Goal: Task Accomplishment & Management: Complete application form

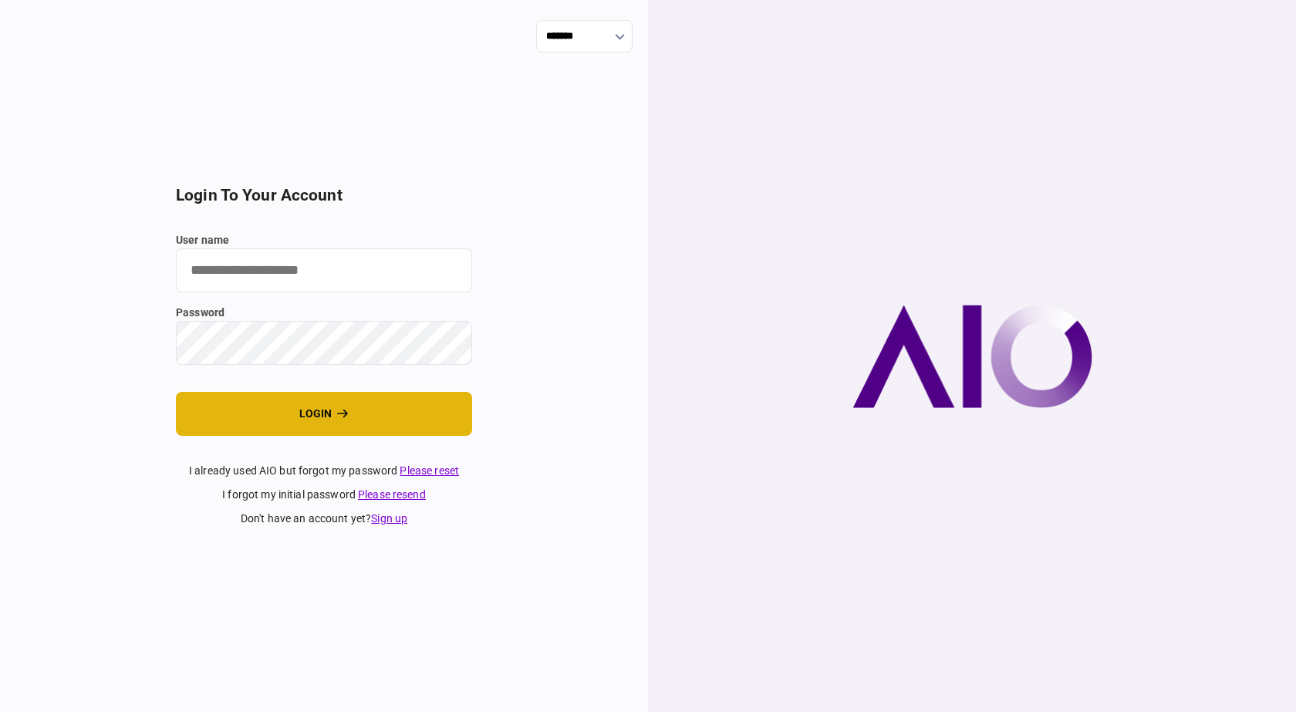
type input "******"
click at [384, 411] on button "login" at bounding box center [324, 414] width 296 height 44
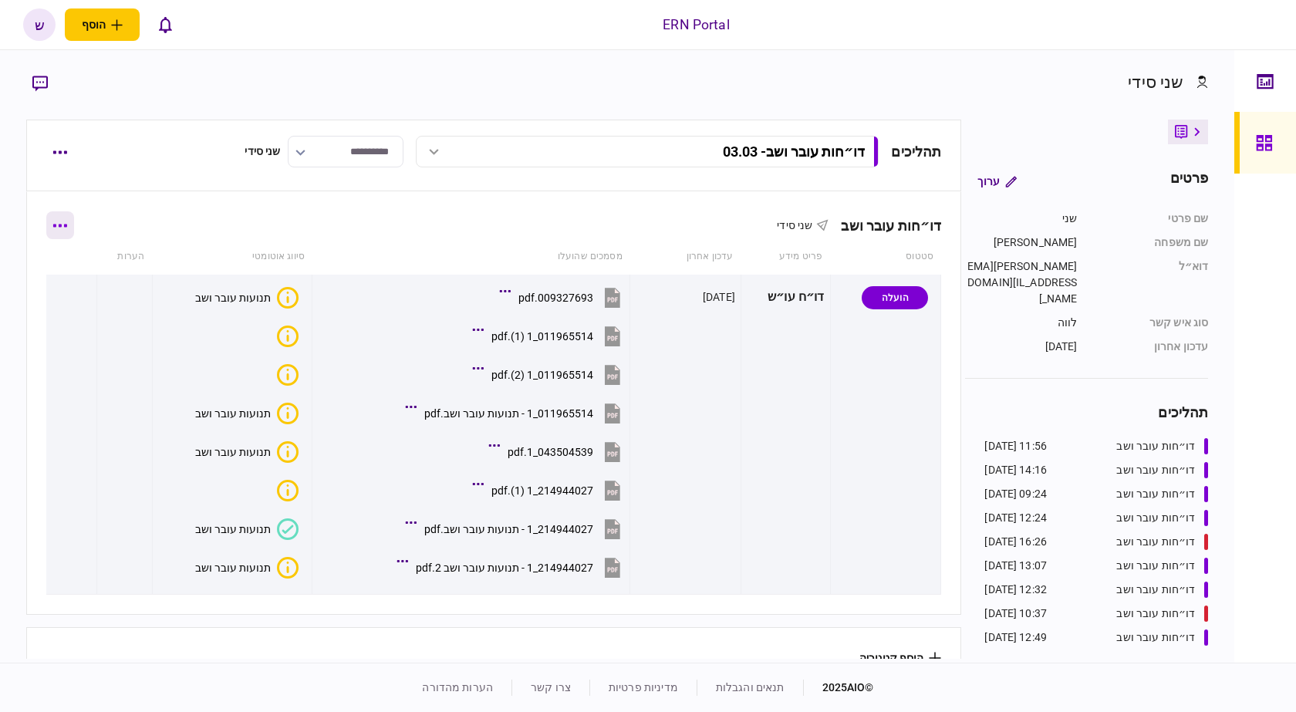
click at [74, 217] on button "button" at bounding box center [60, 225] width 28 height 28
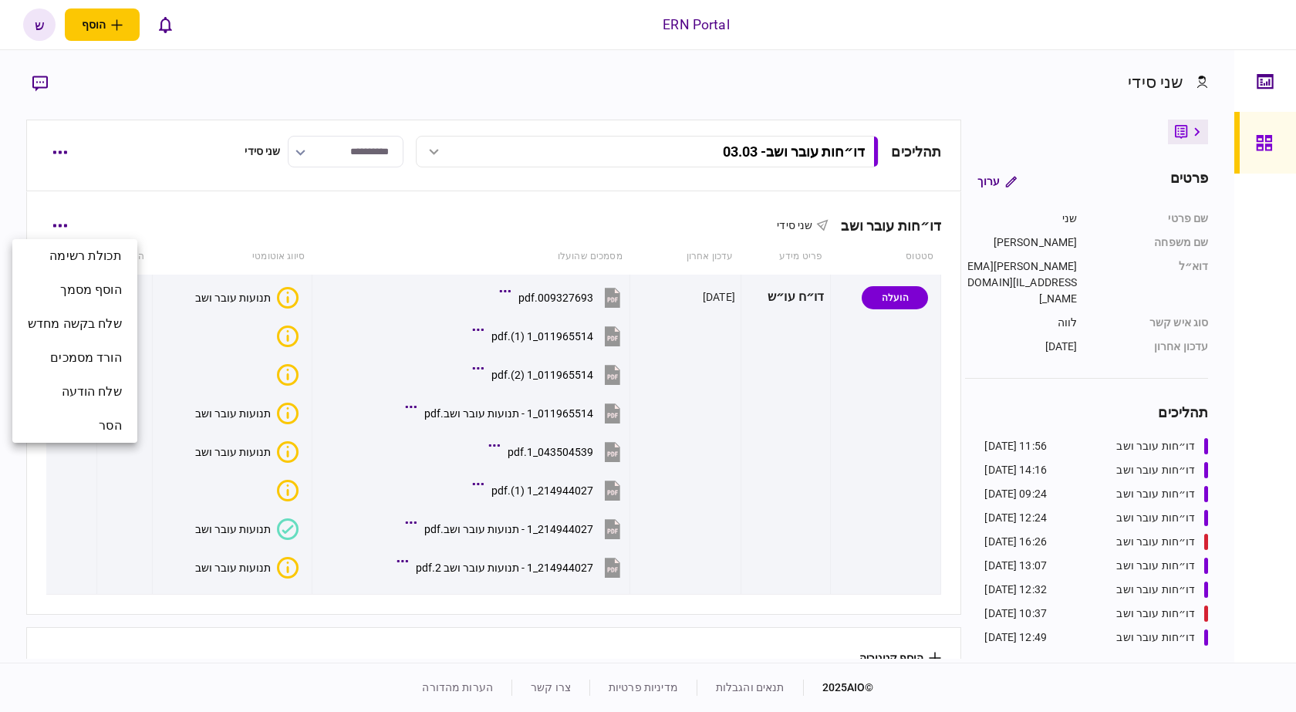
click at [58, 146] on div at bounding box center [648, 356] width 1296 height 712
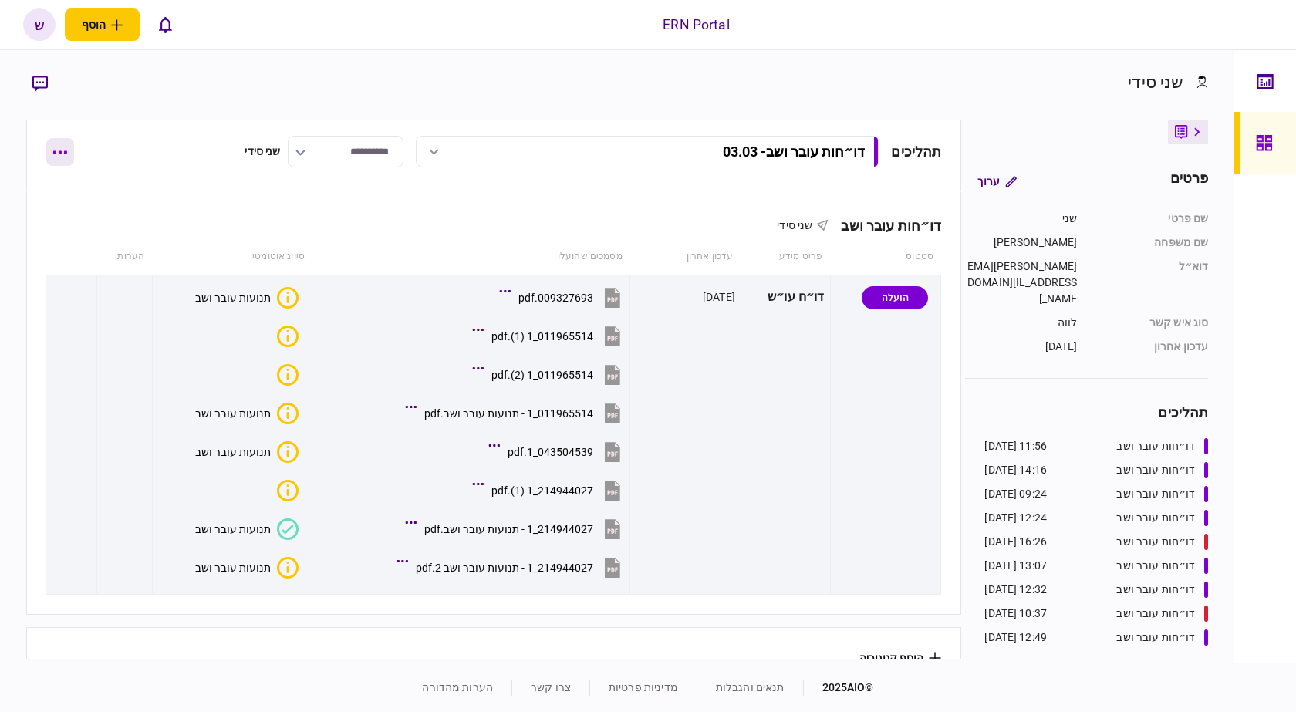
click at [65, 149] on button "button" at bounding box center [60, 152] width 28 height 28
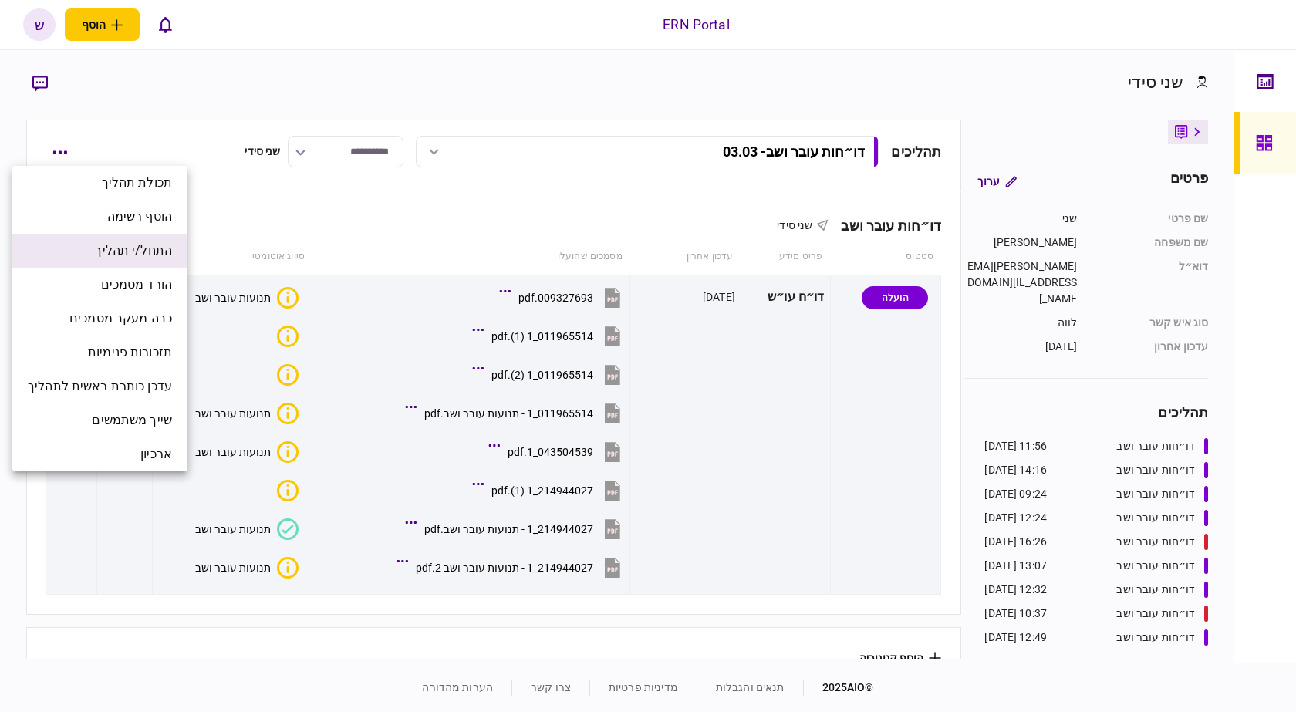
click at [172, 250] on span "התחל/י תהליך" at bounding box center [133, 251] width 77 height 19
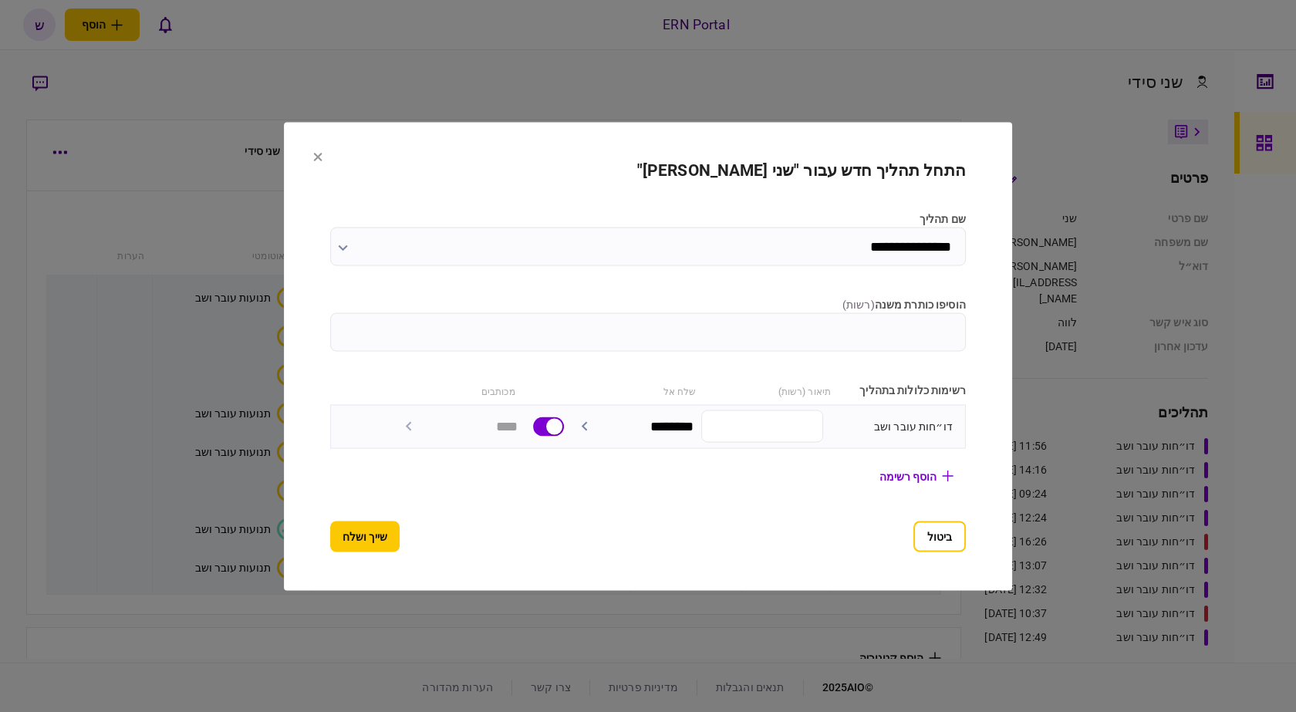
click at [746, 383] on div "תיאור (רשות)" at bounding box center [767, 390] width 127 height 16
click at [808, 348] on input "הוסיפו כותרת משנה ( רשות )" at bounding box center [648, 332] width 636 height 39
type input "****"
click at [332, 528] on button "שייך ושלח" at bounding box center [364, 536] width 69 height 31
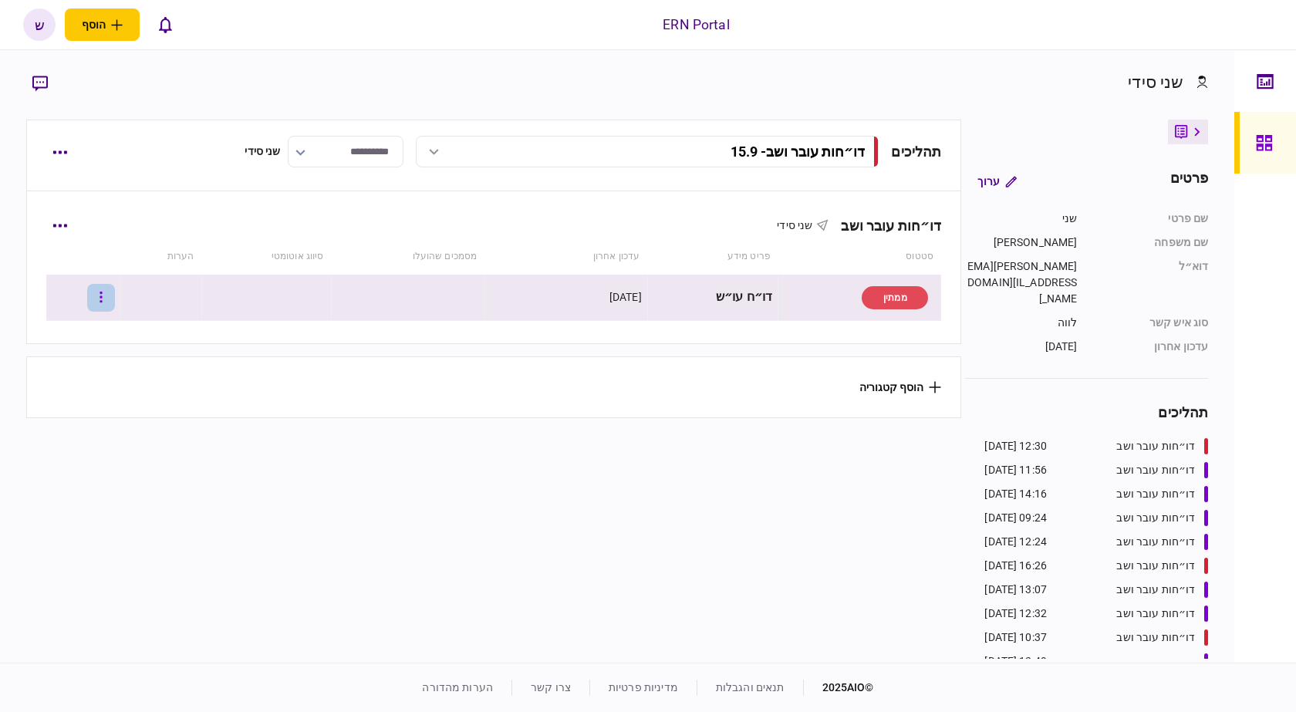
click at [110, 295] on button "button" at bounding box center [101, 298] width 28 height 28
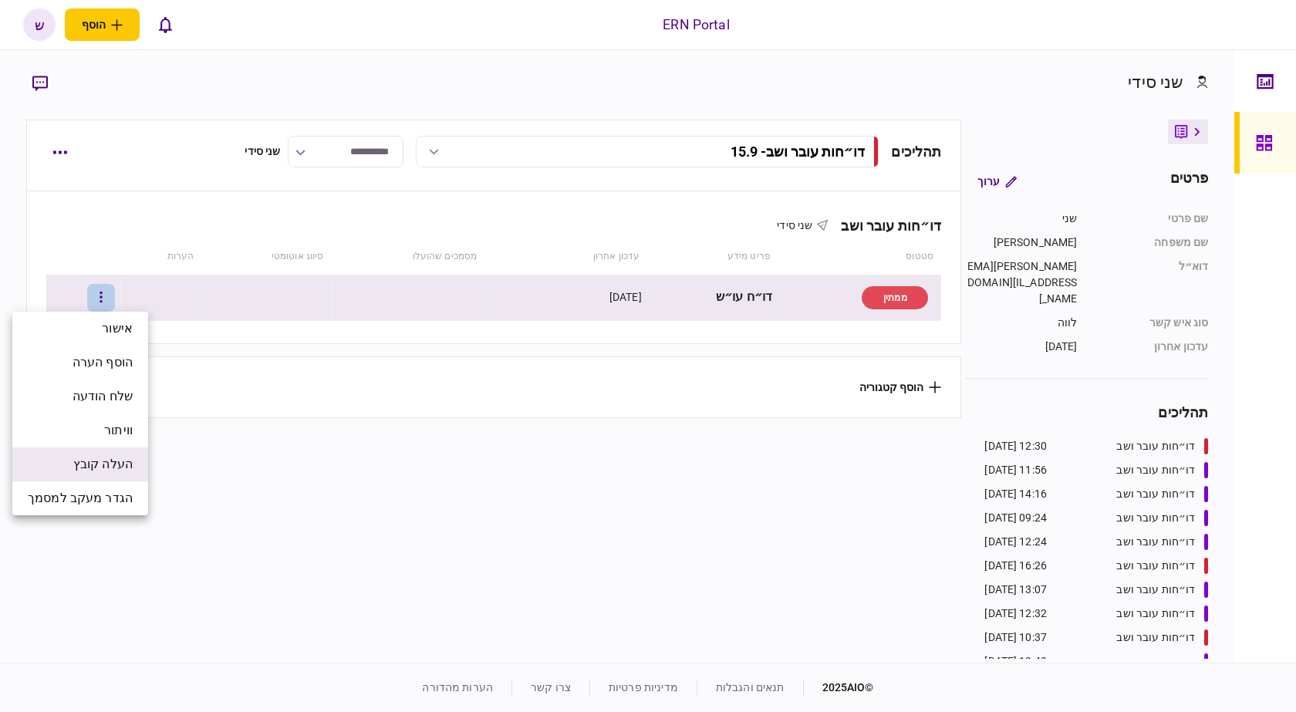
click at [123, 448] on li "העלה קובץ" at bounding box center [80, 465] width 136 height 34
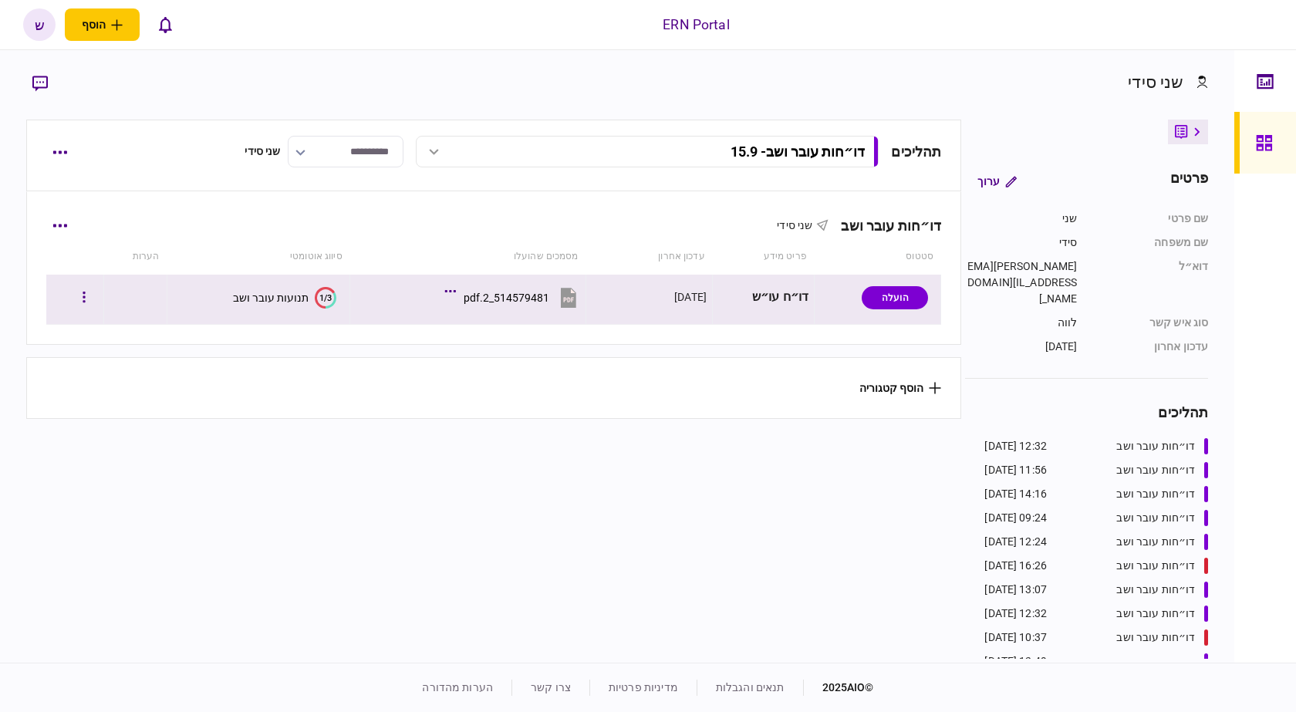
click at [315, 301] on icon "1/3" at bounding box center [326, 298] width 22 height 22
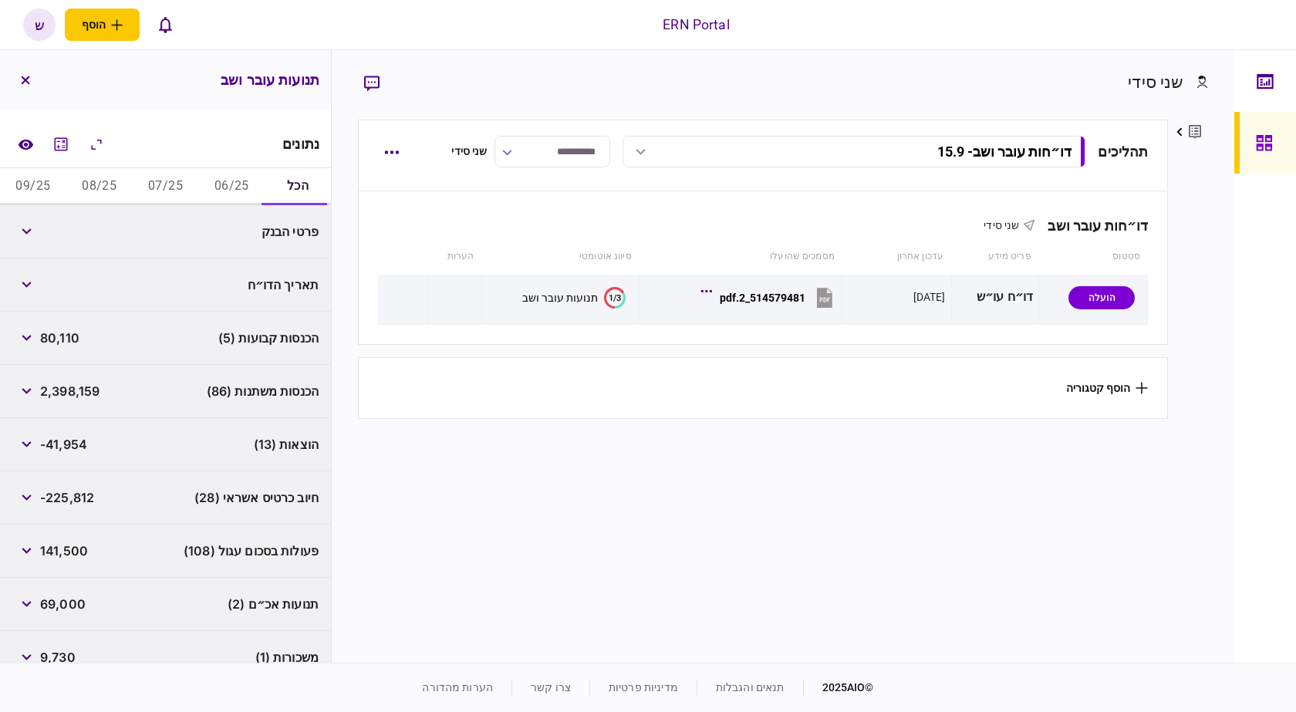
scroll to position [232, 0]
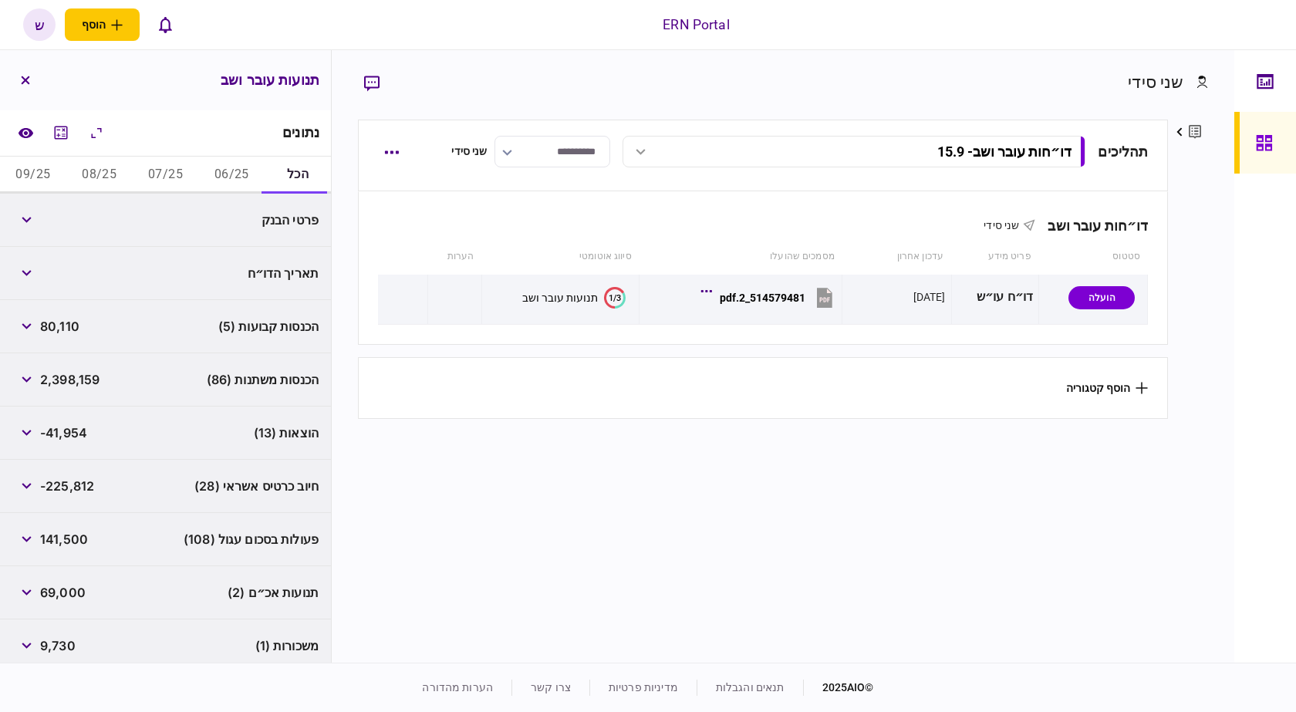
click at [249, 584] on span "תנועות אכ״ם (2)" at bounding box center [273, 592] width 91 height 19
click at [40, 593] on button "button" at bounding box center [26, 593] width 28 height 28
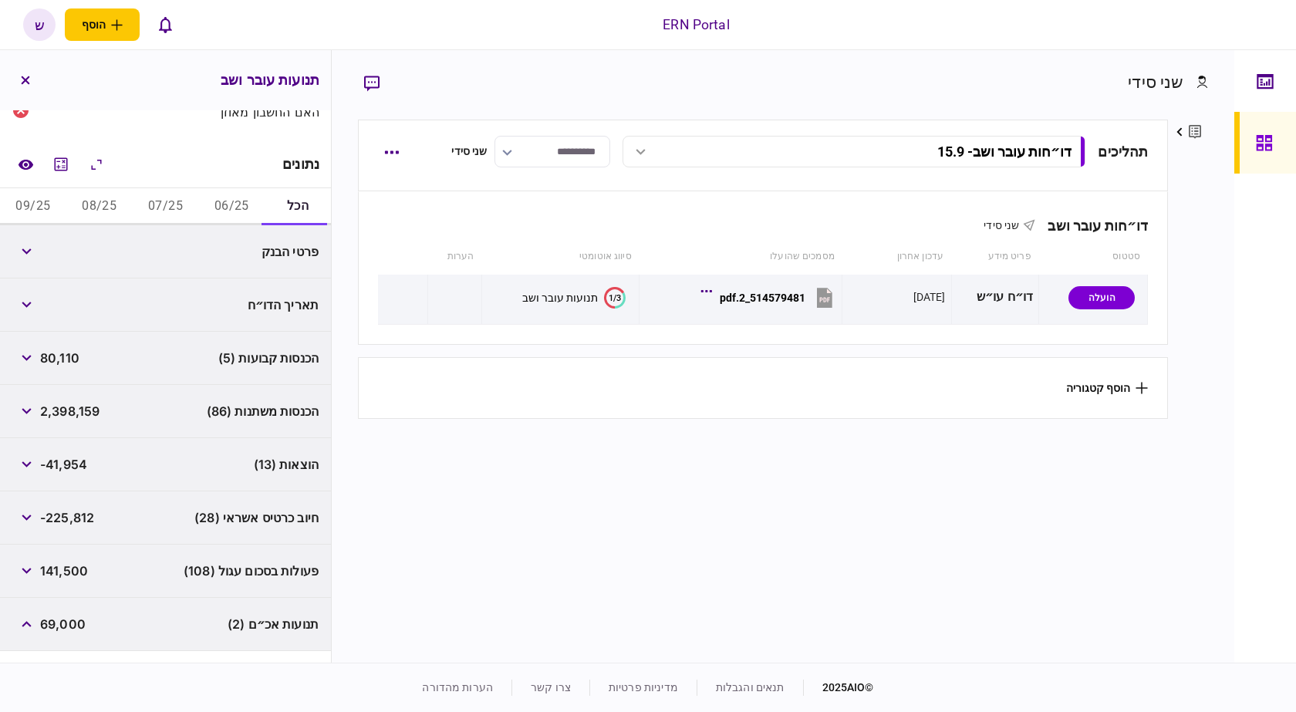
scroll to position [137, 0]
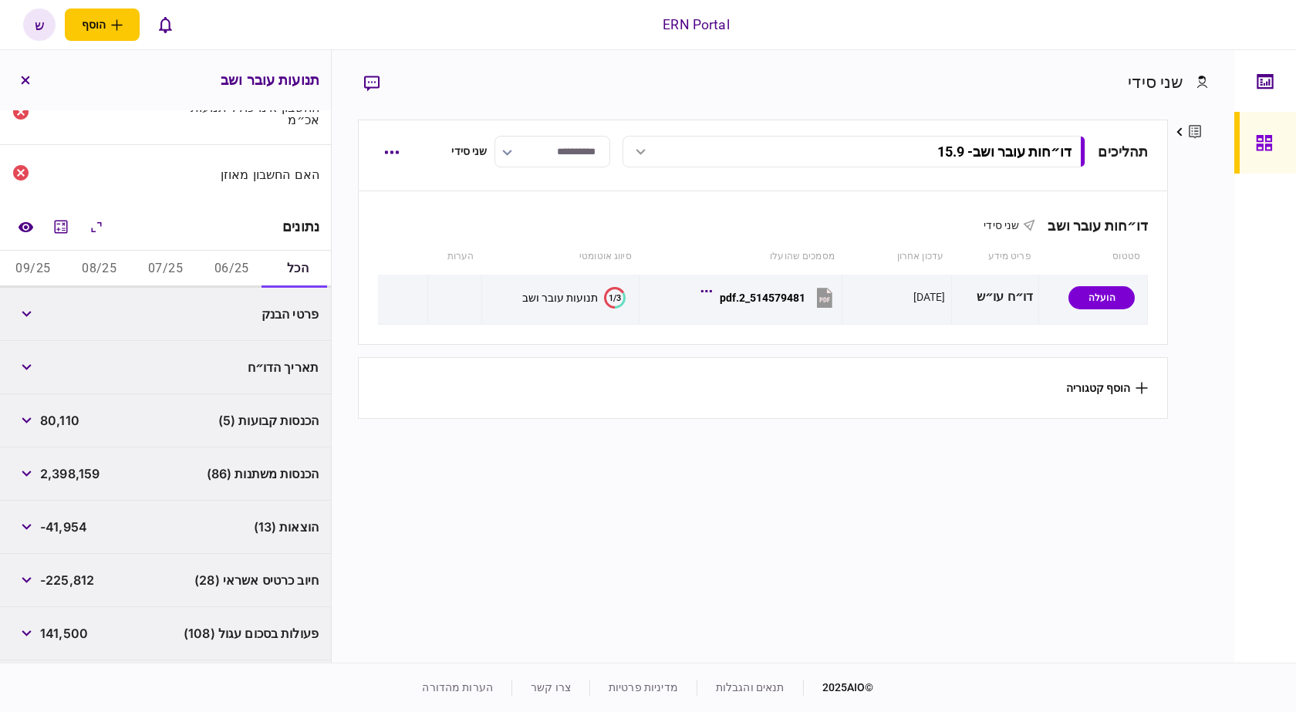
click at [83, 226] on div at bounding box center [61, 227] width 99 height 28
click at [63, 220] on icon "מחשבון" at bounding box center [61, 227] width 19 height 19
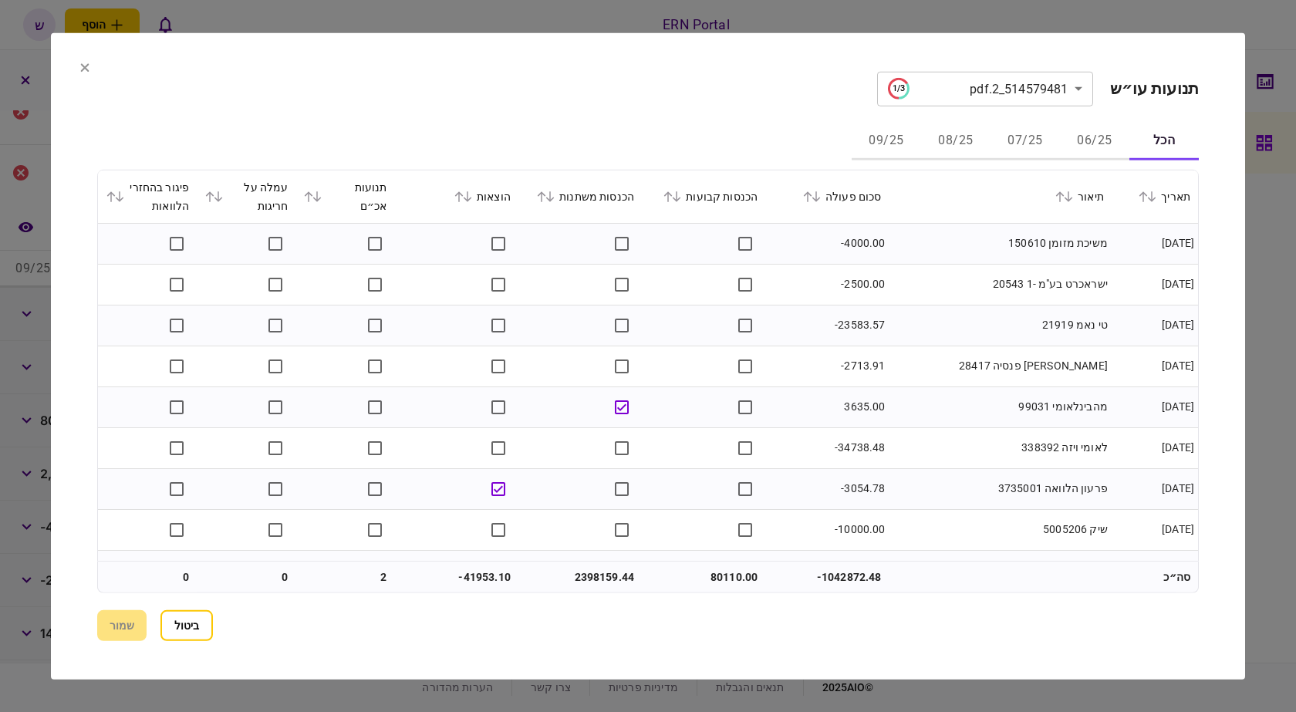
click at [1083, 160] on button "06/25" at bounding box center [1094, 141] width 69 height 37
click at [1090, 144] on button "06/25" at bounding box center [1094, 141] width 69 height 37
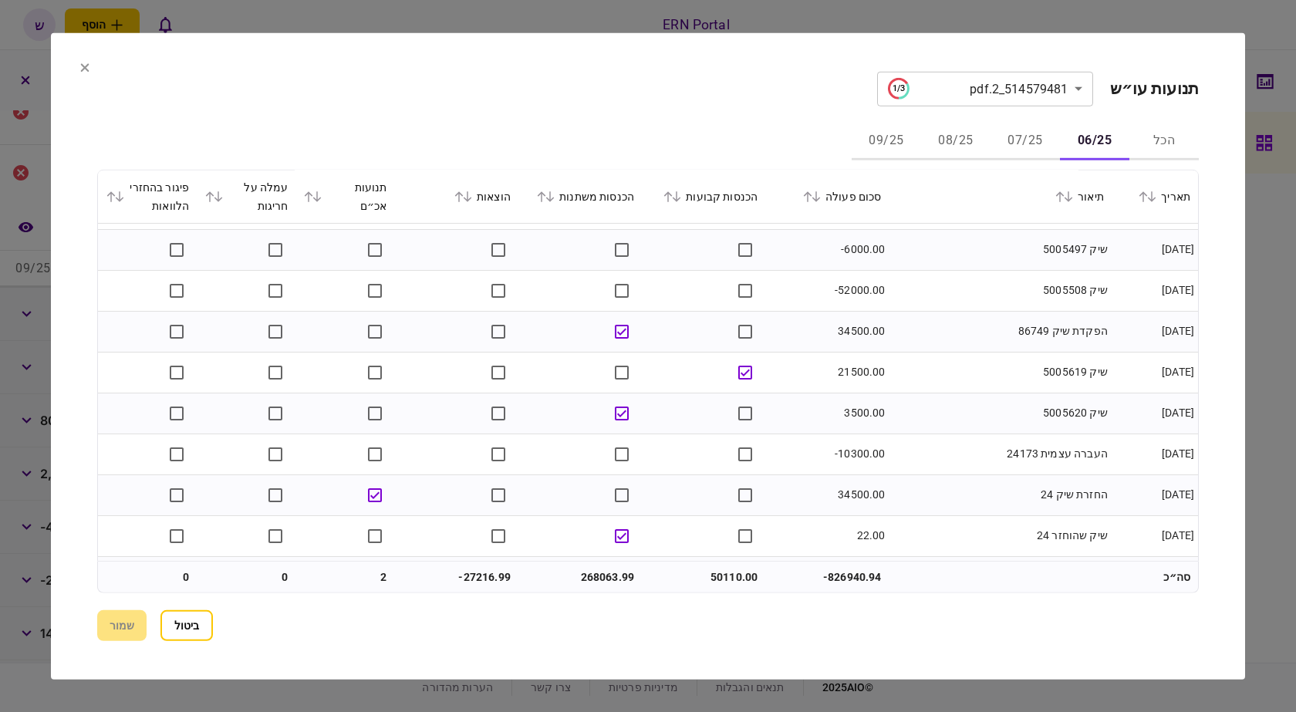
scroll to position [617, 0]
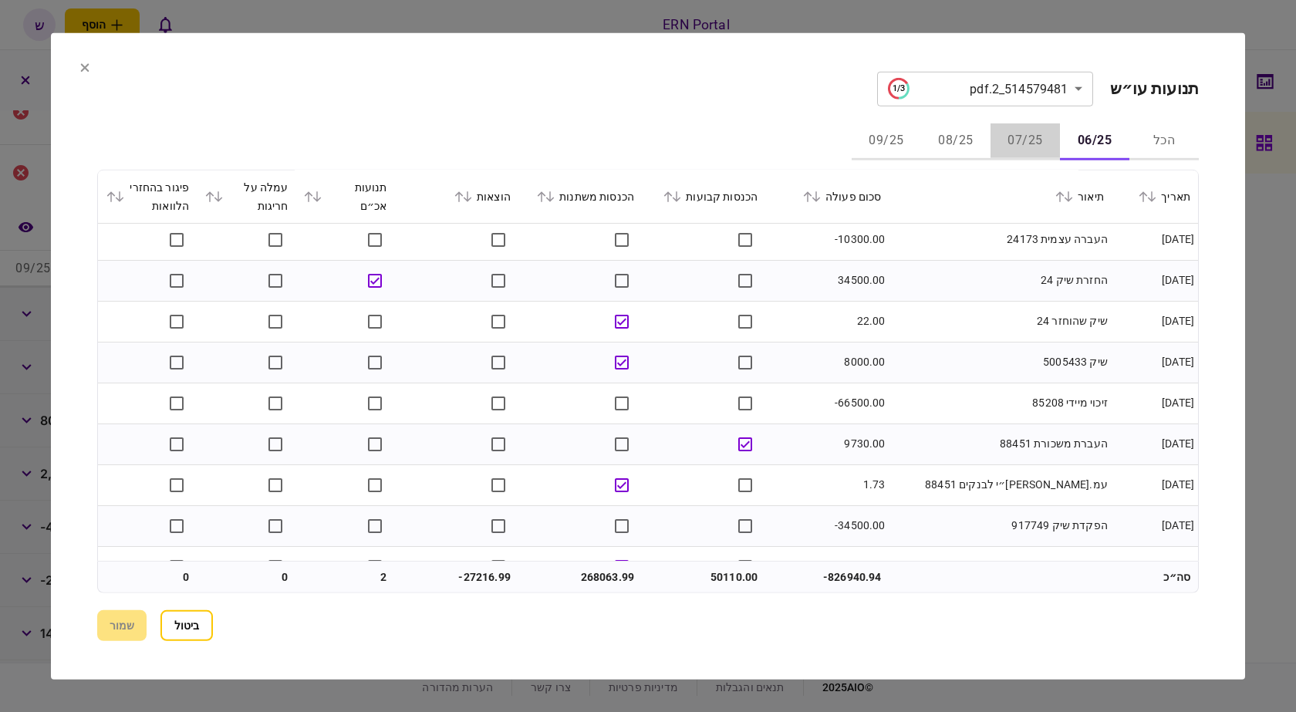
click at [1007, 132] on button "07/25" at bounding box center [1025, 141] width 69 height 37
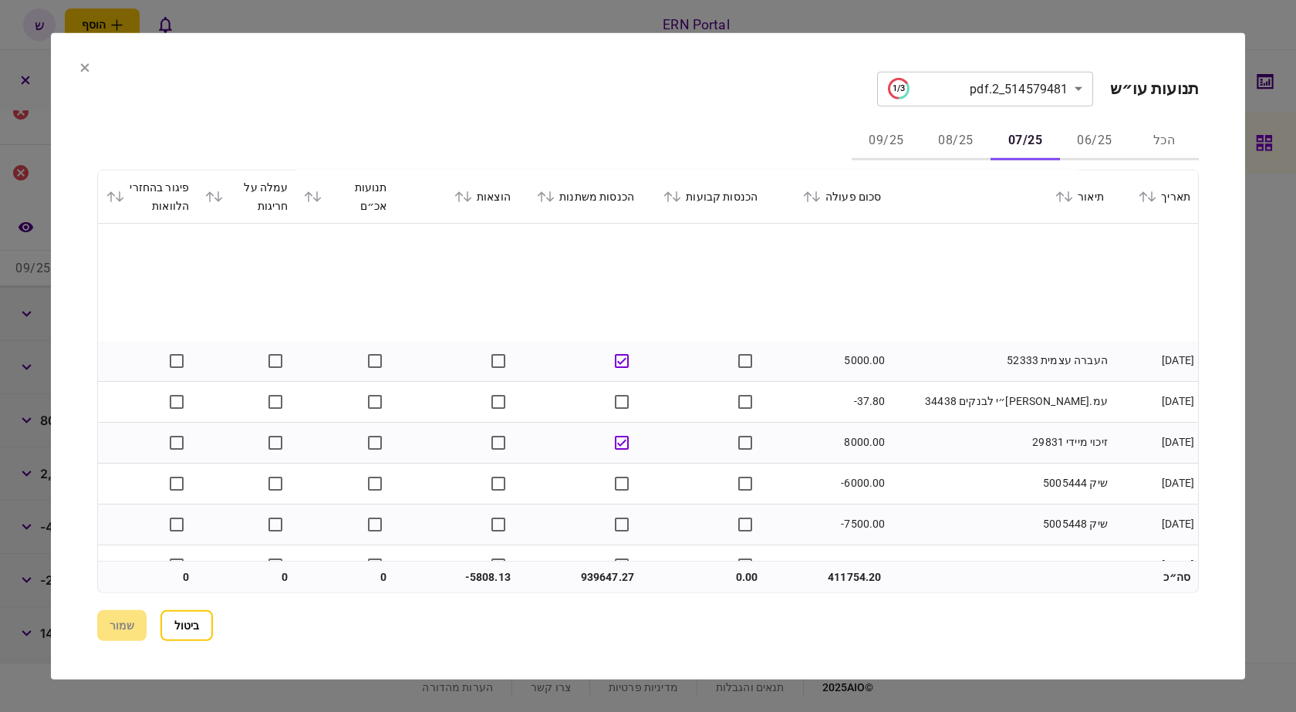
scroll to position [3781, 0]
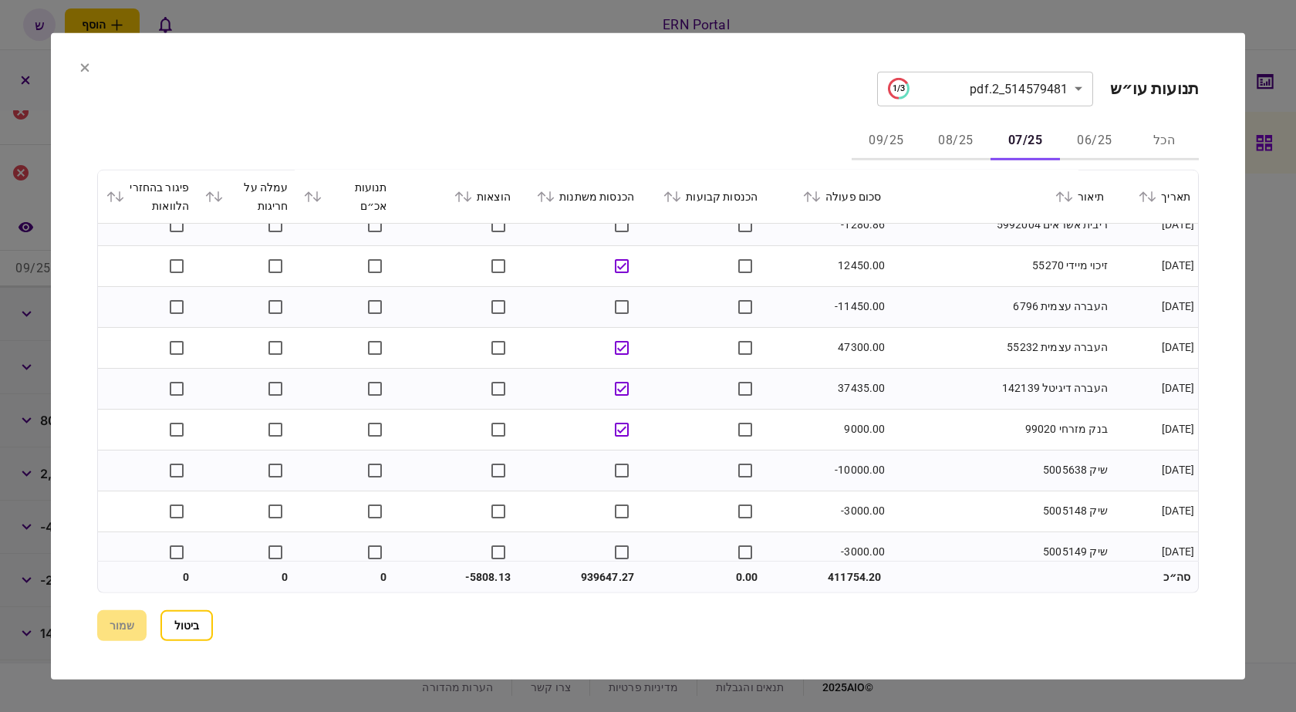
click at [971, 148] on button "08/25" at bounding box center [955, 141] width 69 height 37
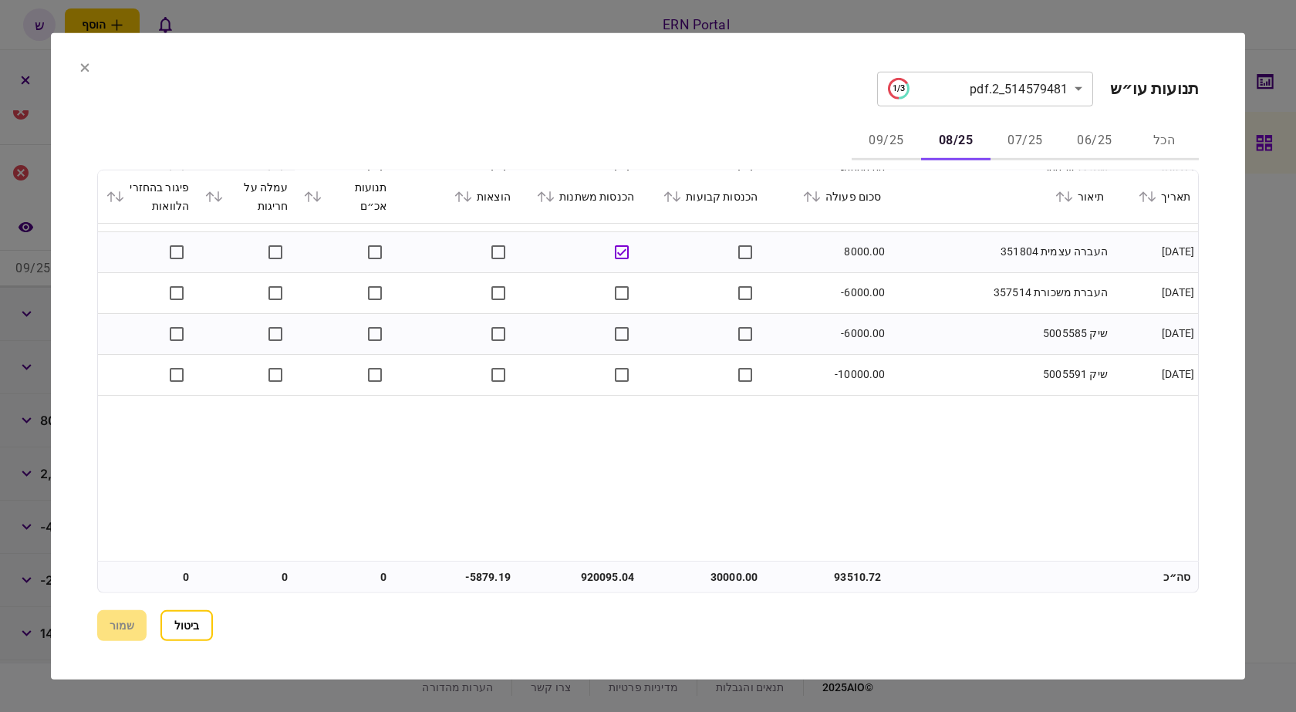
scroll to position [0, 0]
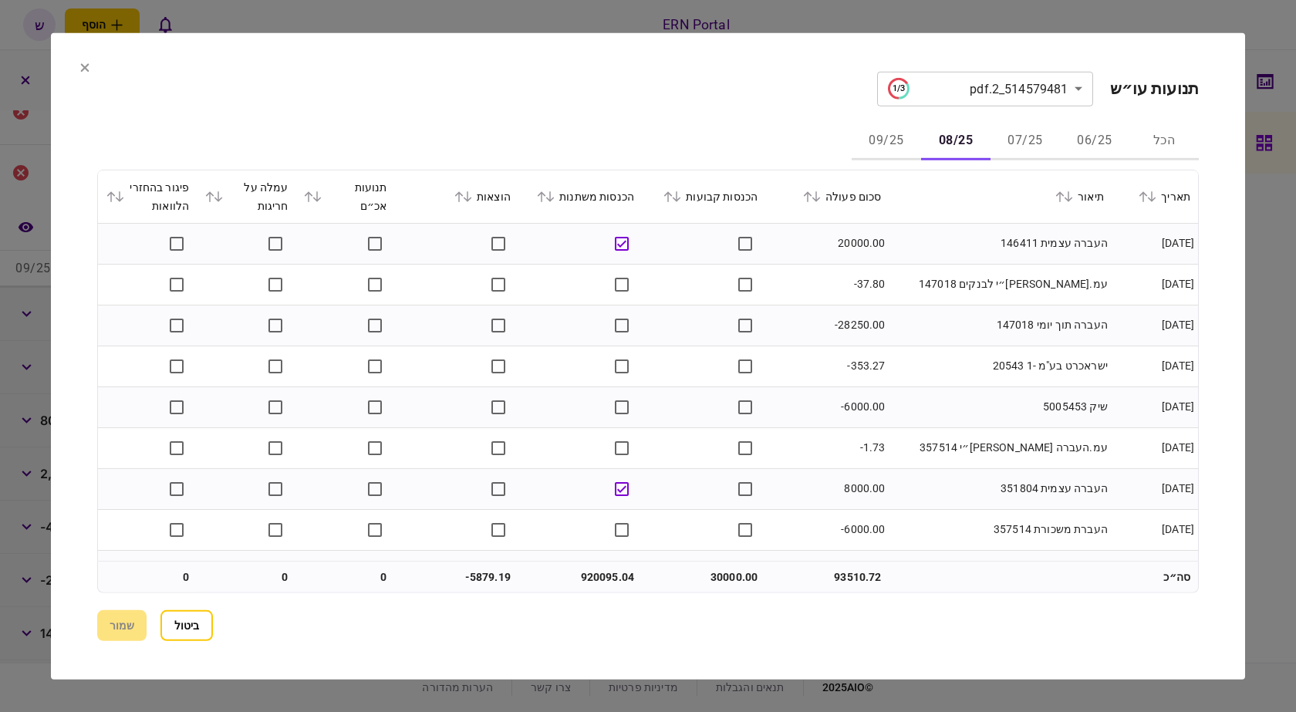
click at [1107, 124] on button "06/25" at bounding box center [1094, 141] width 69 height 37
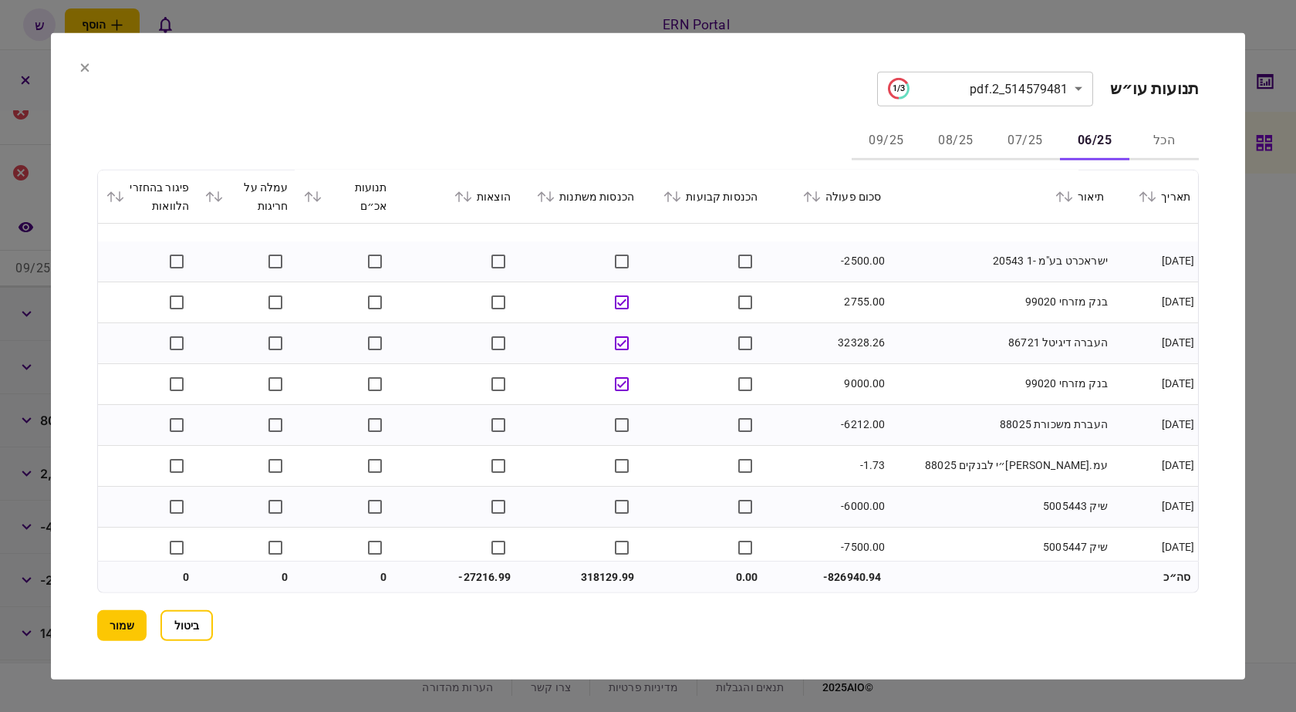
scroll to position [1775, 0]
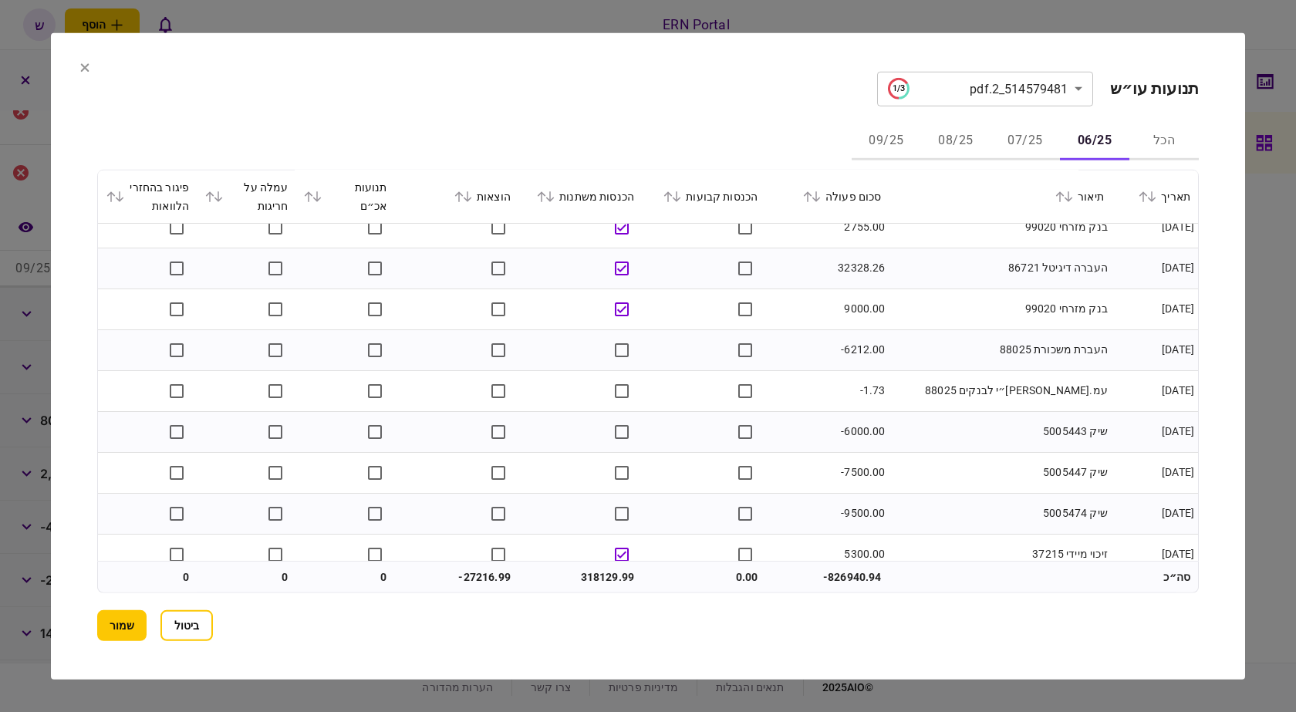
click at [988, 603] on div "**********" at bounding box center [648, 356] width 1102 height 570
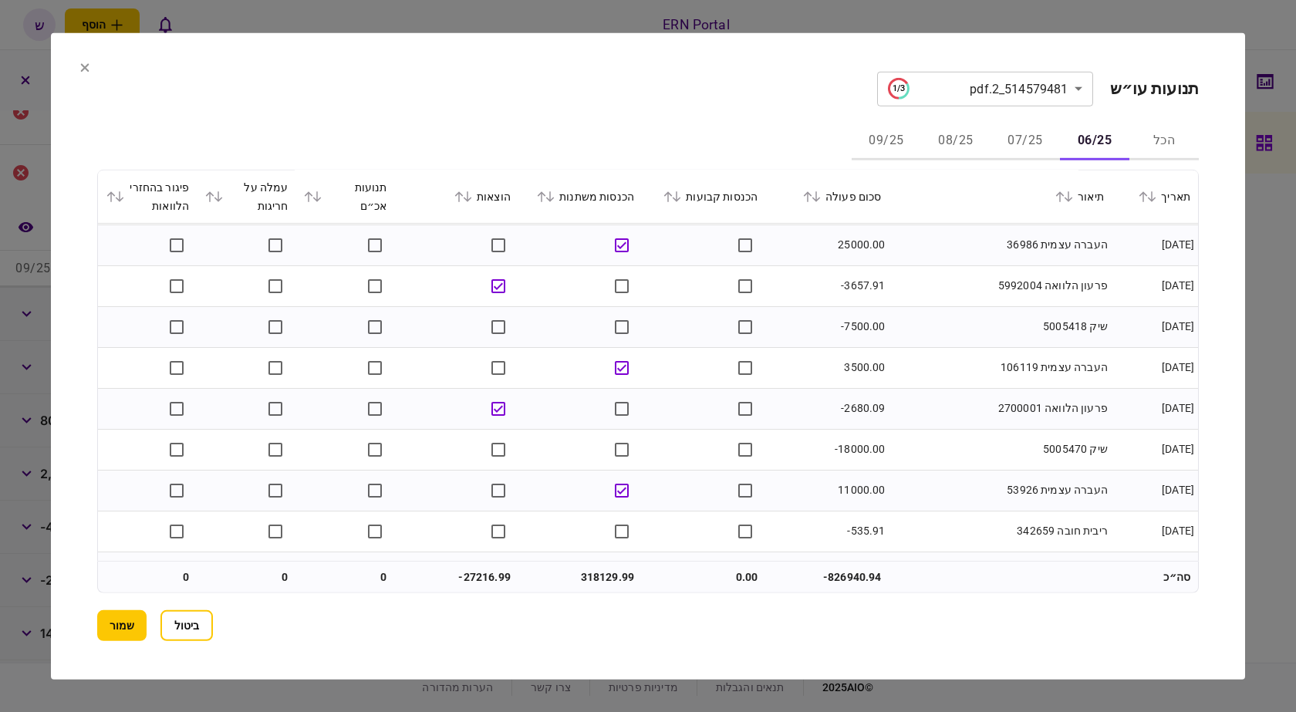
scroll to position [2159, 0]
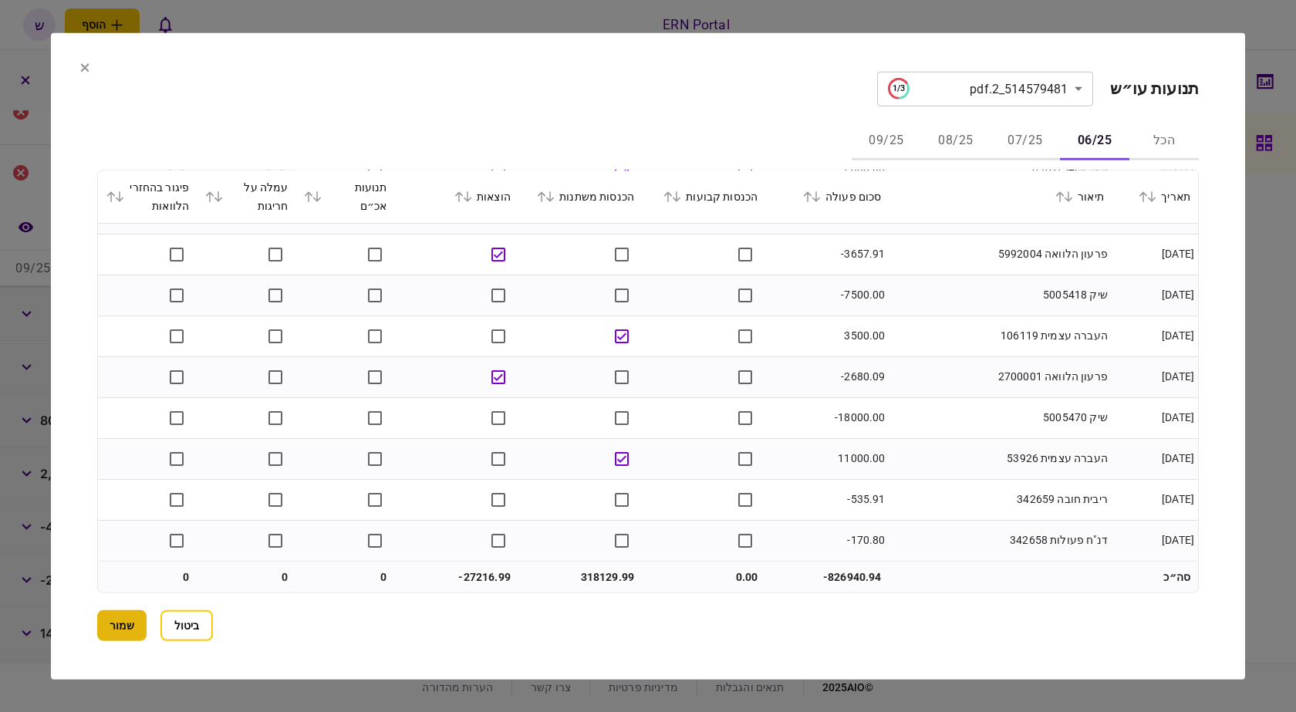
click at [127, 634] on button "שמור" at bounding box center [121, 625] width 49 height 31
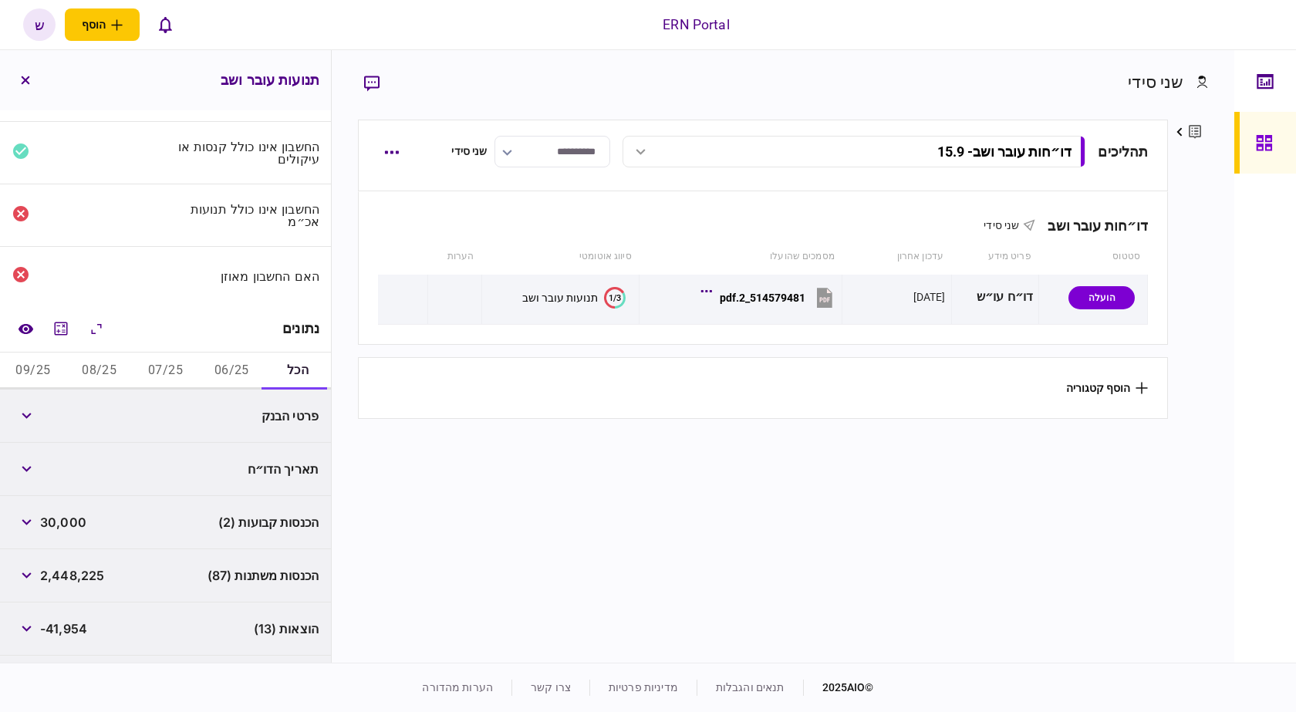
scroll to position [0, 0]
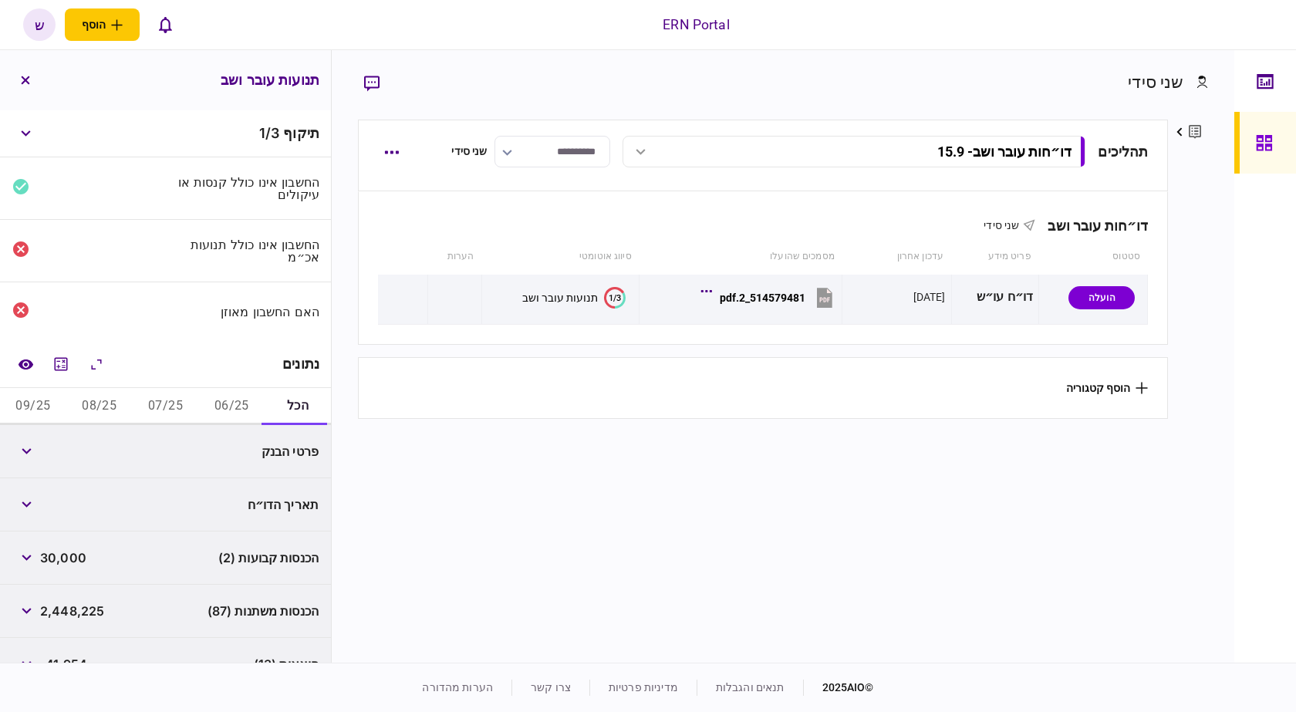
click at [247, 410] on button "06/25" at bounding box center [231, 406] width 66 height 37
click at [174, 413] on button "07/25" at bounding box center [166, 406] width 66 height 37
click at [54, 371] on button "מחשבון" at bounding box center [61, 364] width 28 height 28
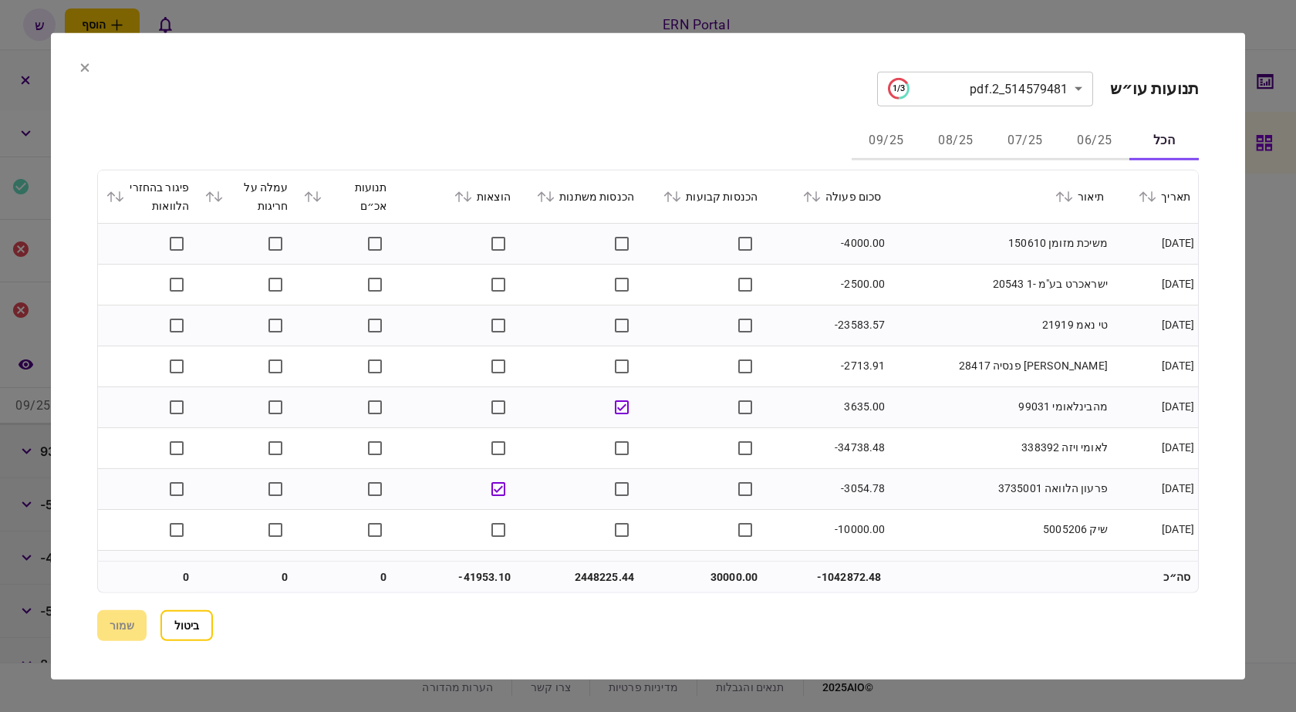
click at [1044, 153] on button "07/25" at bounding box center [1025, 141] width 69 height 37
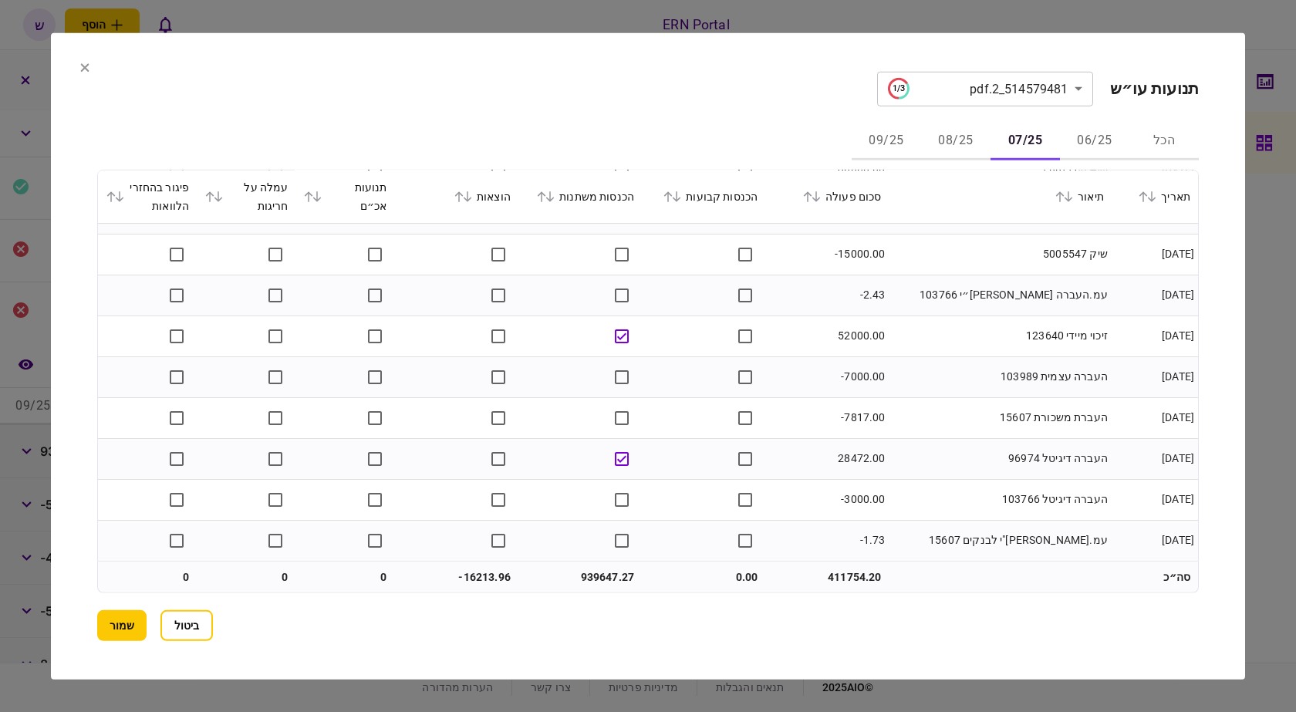
scroll to position [4613, 0]
click at [950, 138] on button "08/25" at bounding box center [955, 141] width 69 height 37
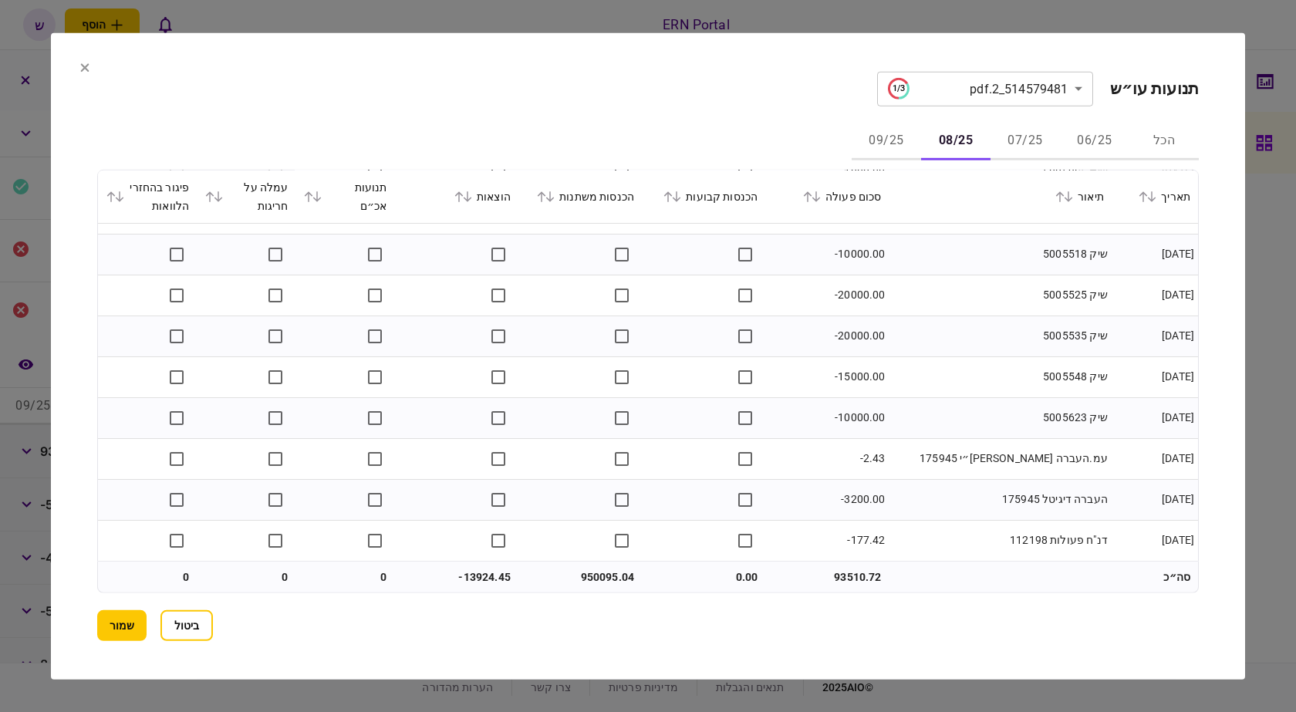
scroll to position [4095, 0]
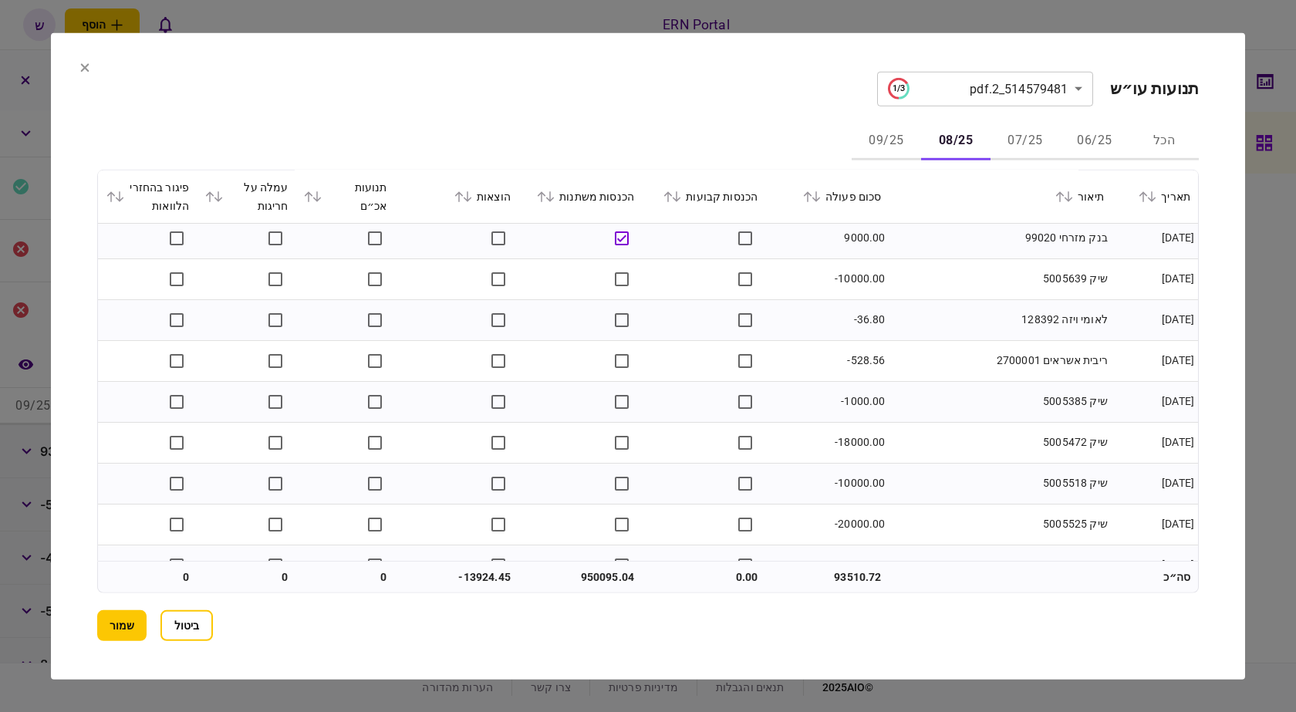
click at [104, 617] on button "שמור" at bounding box center [121, 625] width 49 height 31
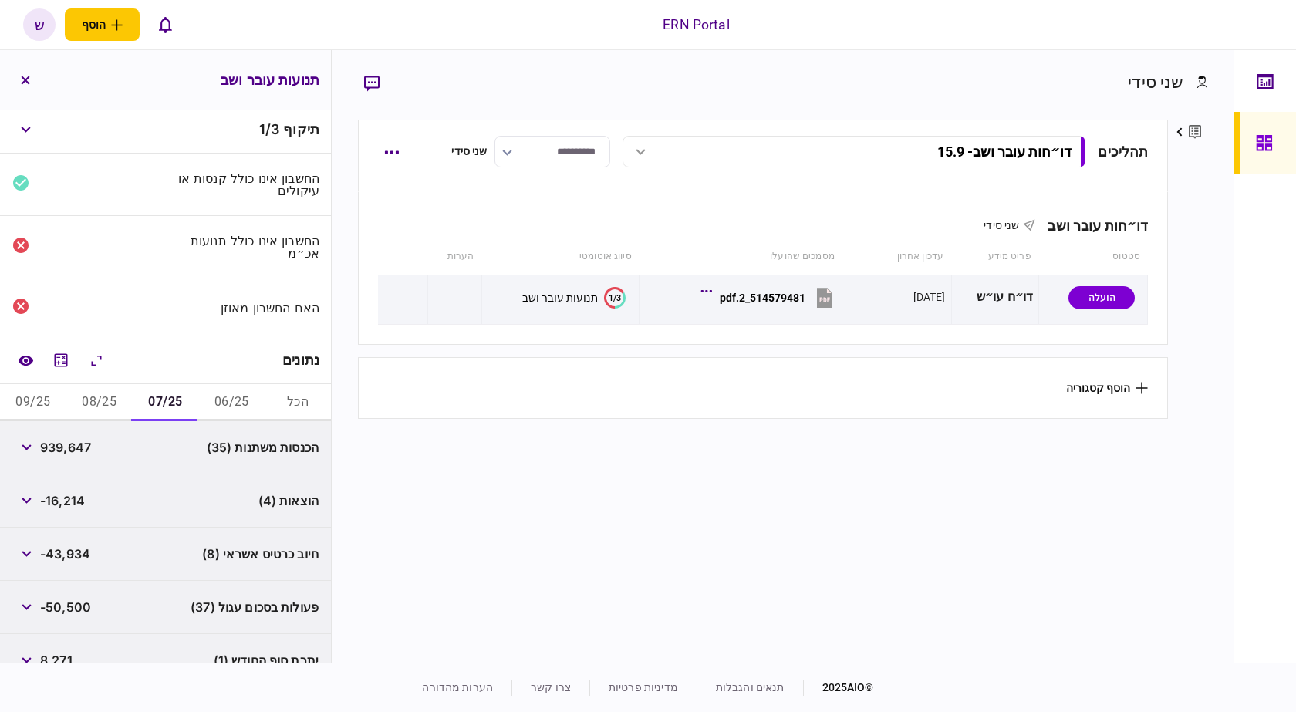
scroll to position [0, 0]
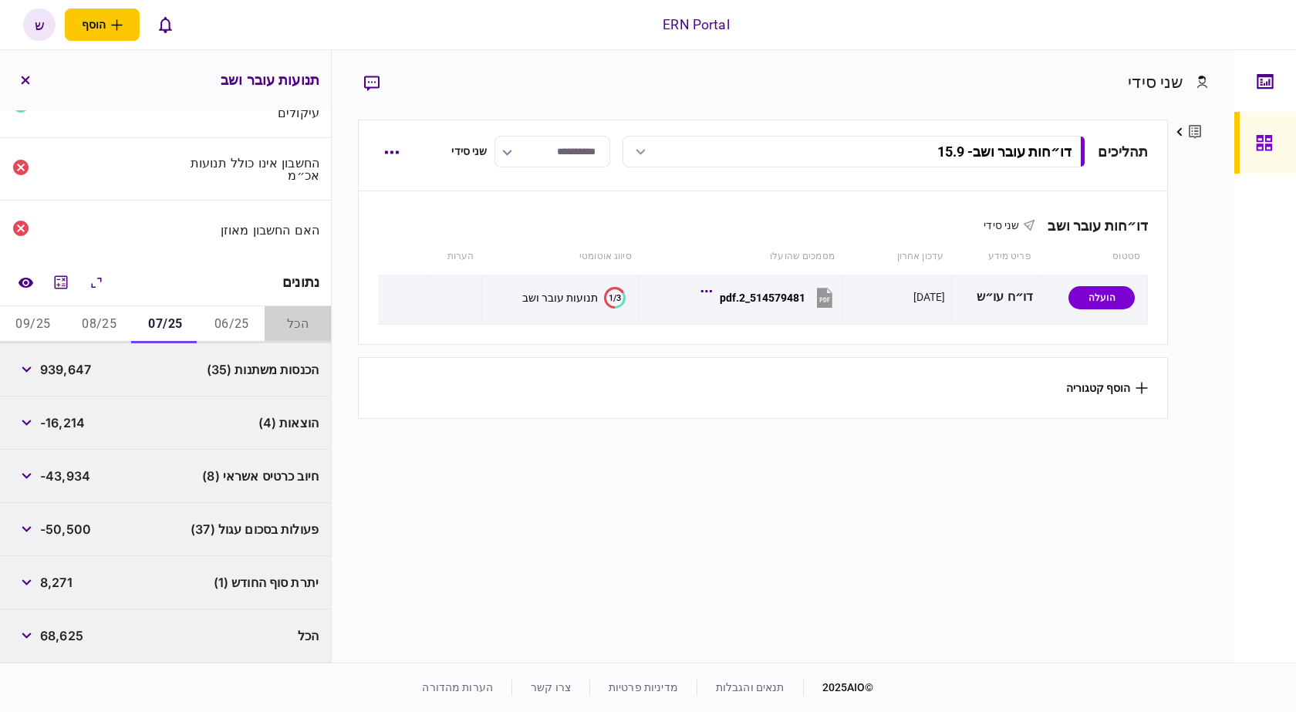
click at [297, 323] on button "הכל" at bounding box center [298, 324] width 66 height 37
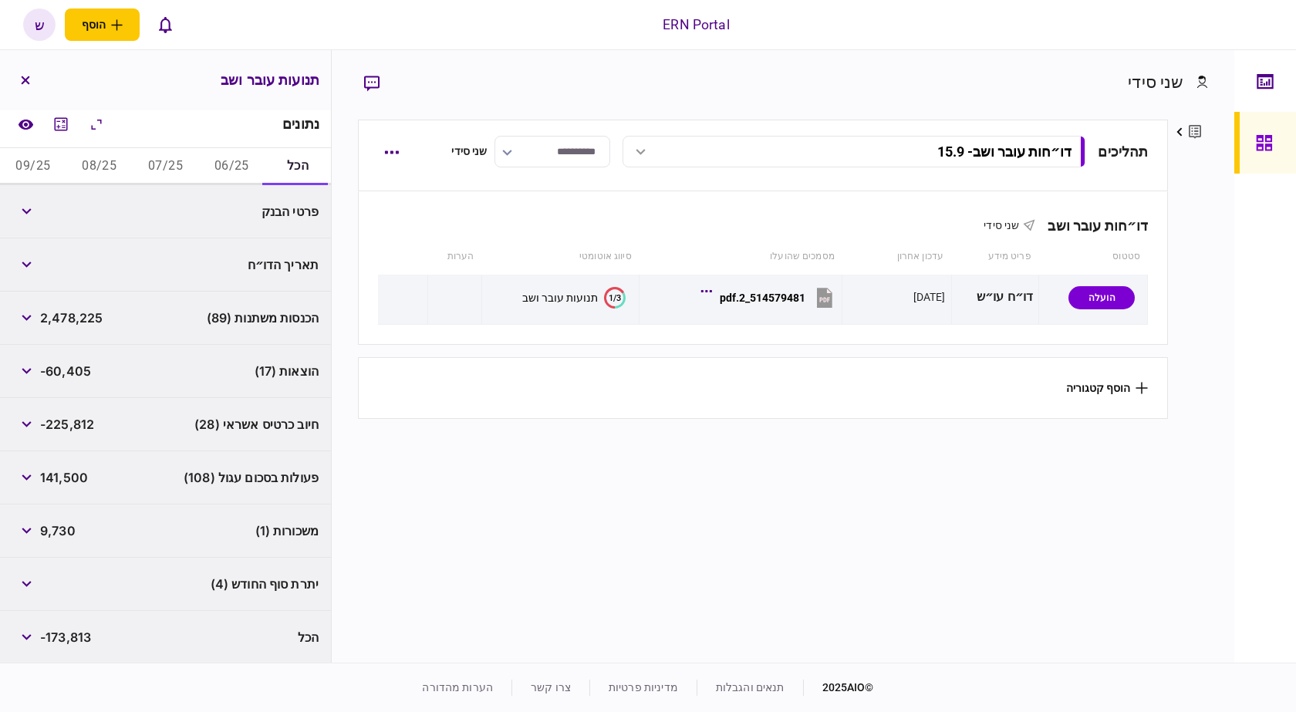
scroll to position [242, 0]
click at [248, 536] on div "משכורות (1) 9,730" at bounding box center [165, 529] width 331 height 53
click at [31, 532] on icon "button" at bounding box center [27, 529] width 10 height 6
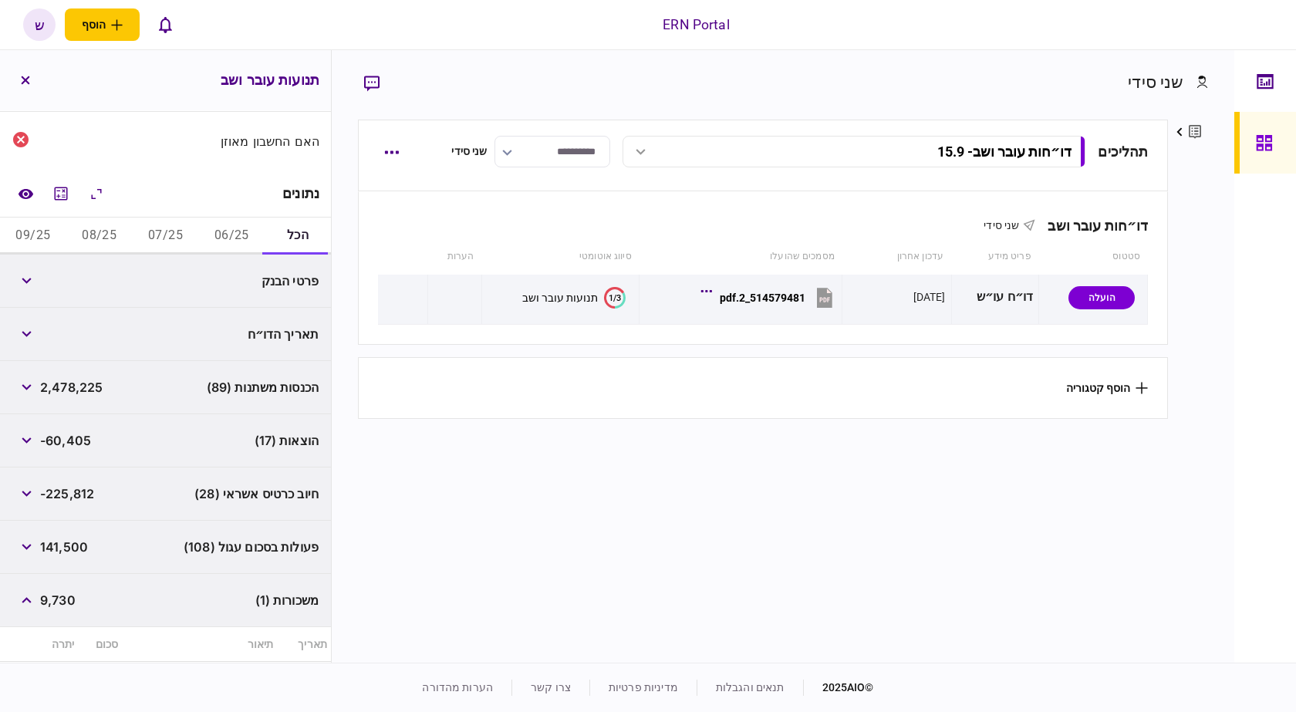
scroll to position [164, 0]
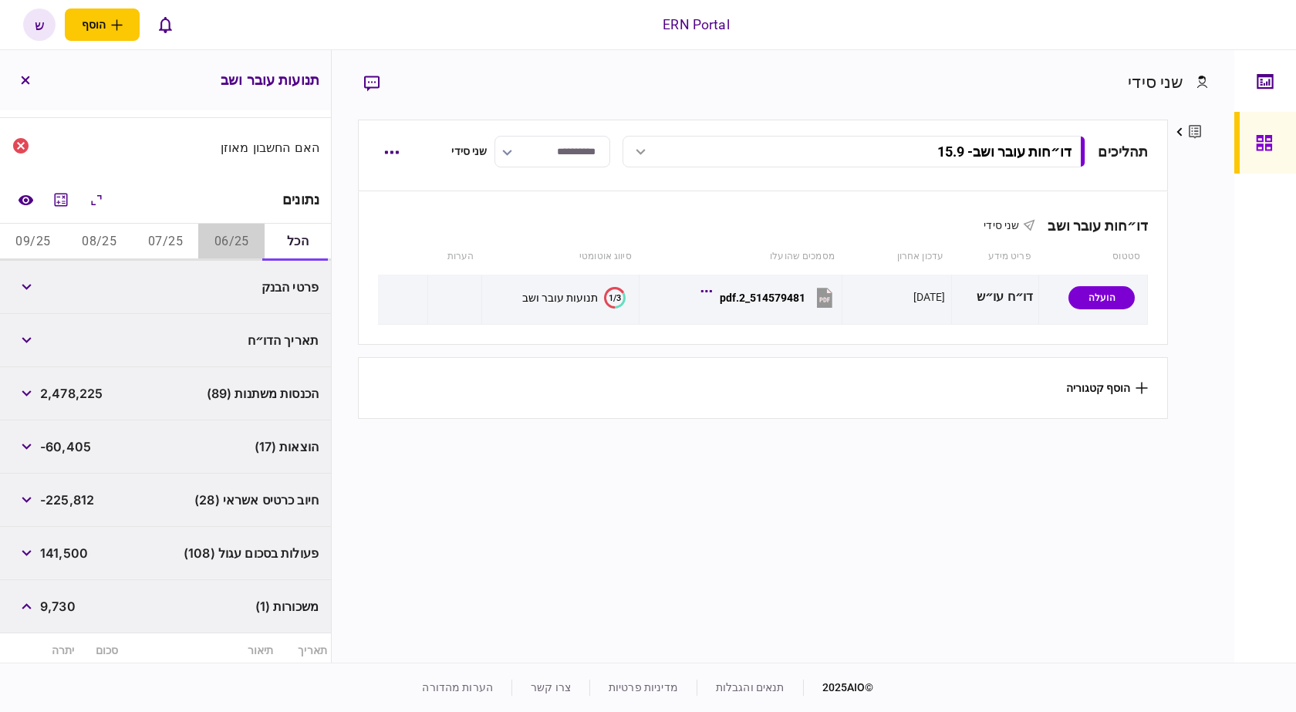
click at [248, 238] on button "06/25" at bounding box center [231, 242] width 66 height 37
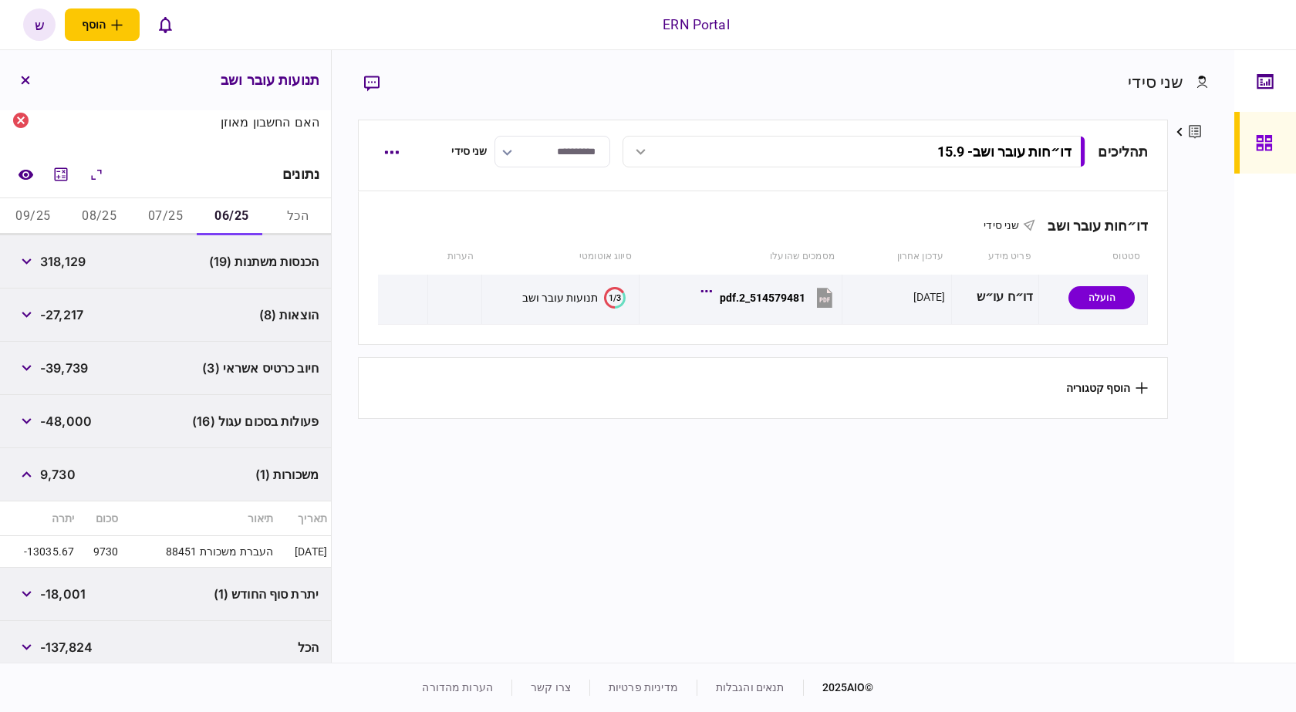
scroll to position [201, 0]
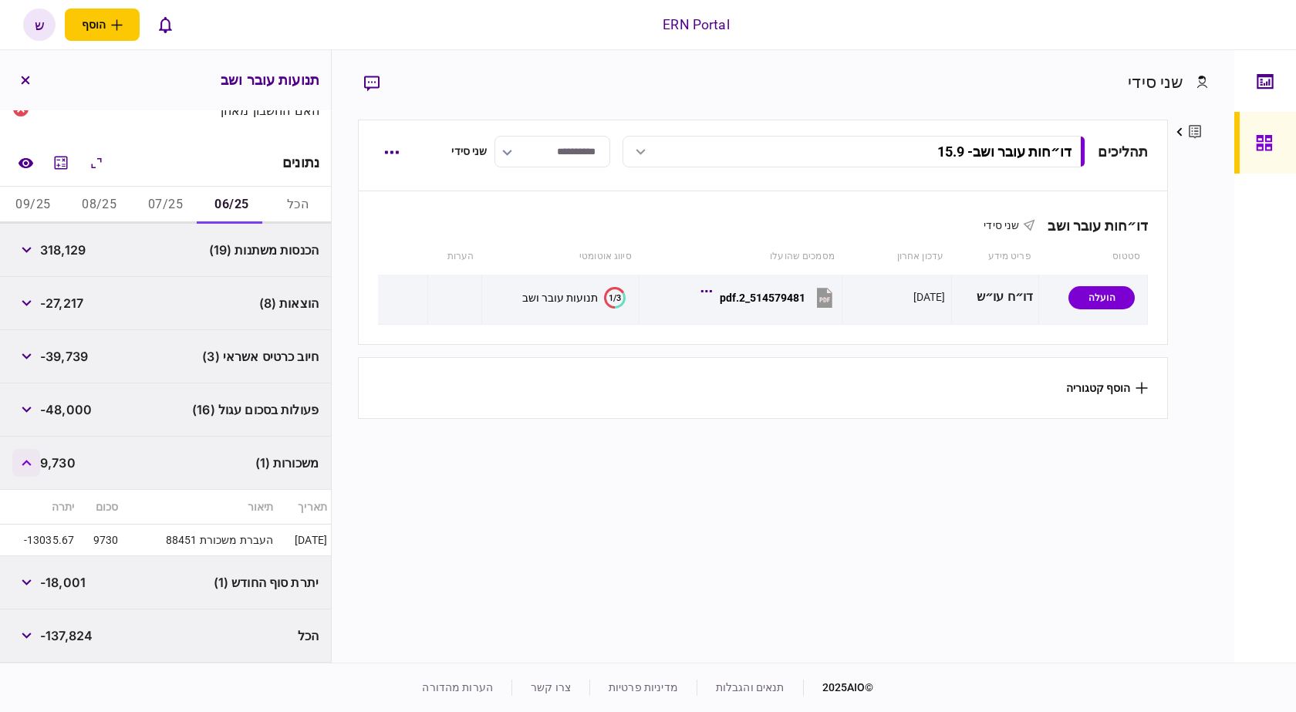
click at [28, 467] on button "button" at bounding box center [26, 463] width 28 height 28
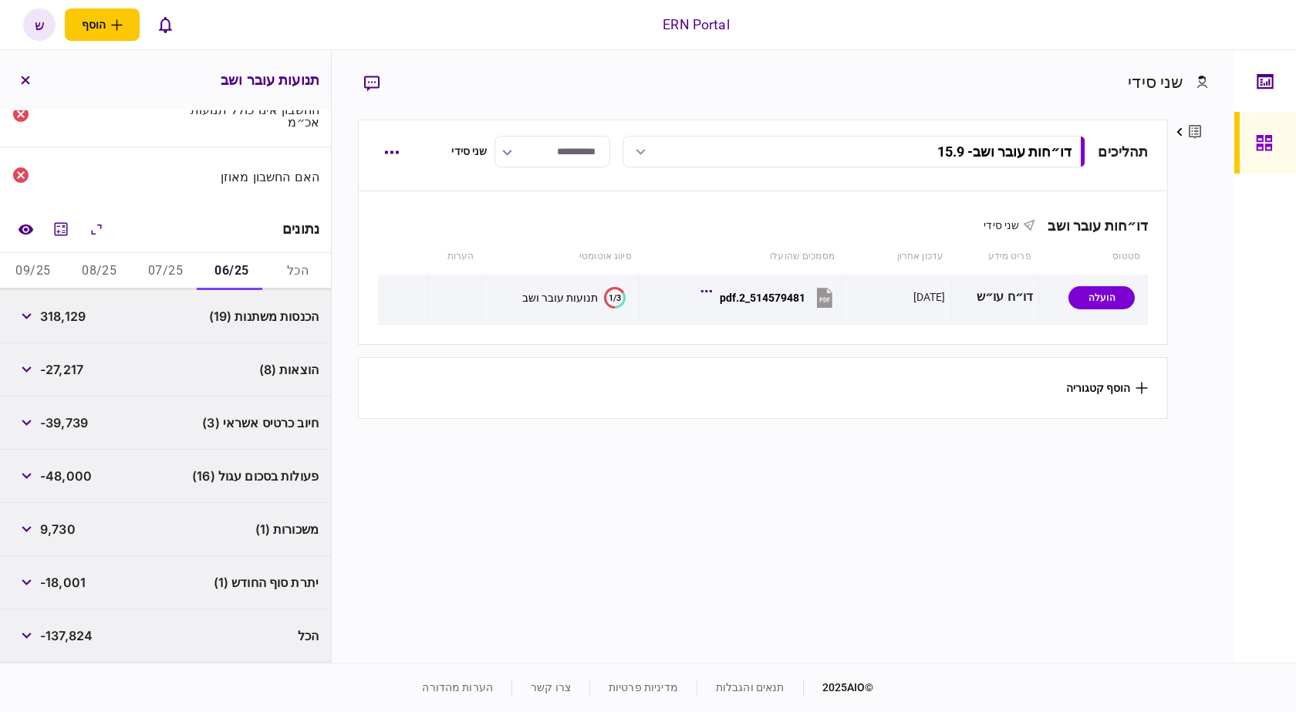
scroll to position [135, 0]
click at [144, 277] on button "07/25" at bounding box center [166, 271] width 66 height 37
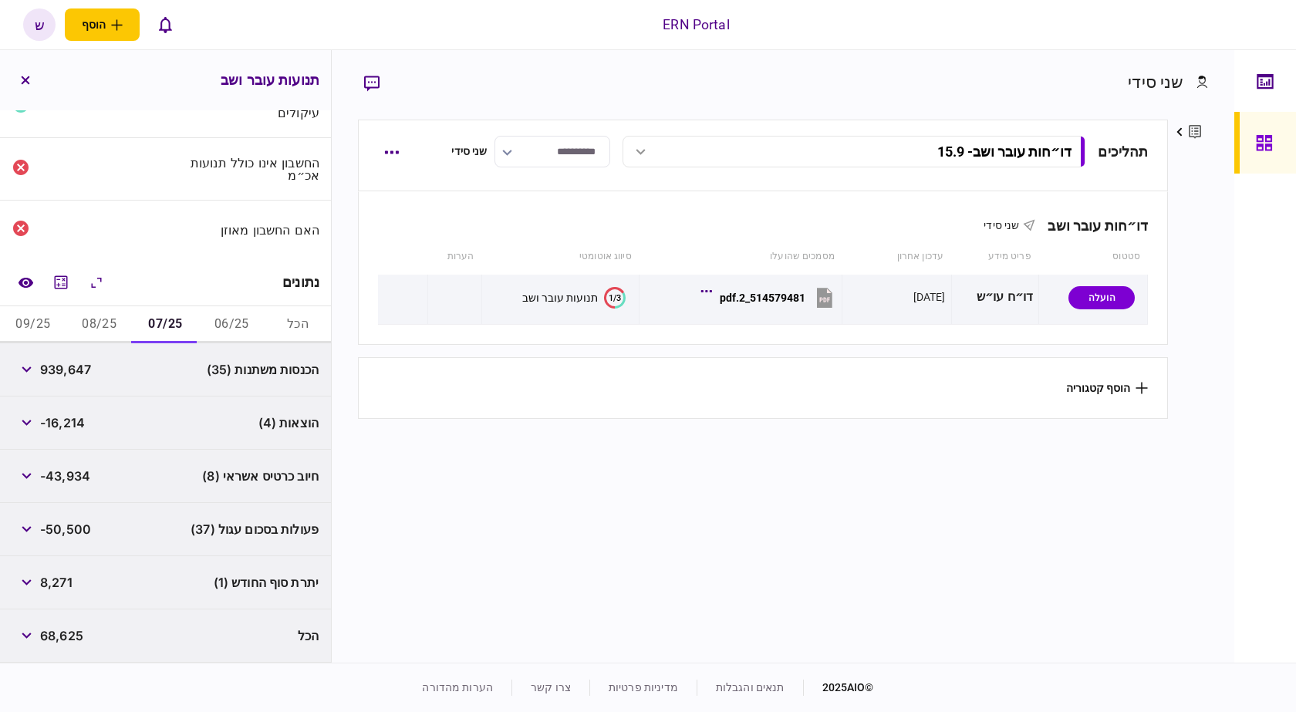
scroll to position [82, 0]
click at [157, 421] on div "הוצאות (4) -16,214" at bounding box center [165, 423] width 331 height 53
click at [22, 424] on button "button" at bounding box center [26, 423] width 28 height 28
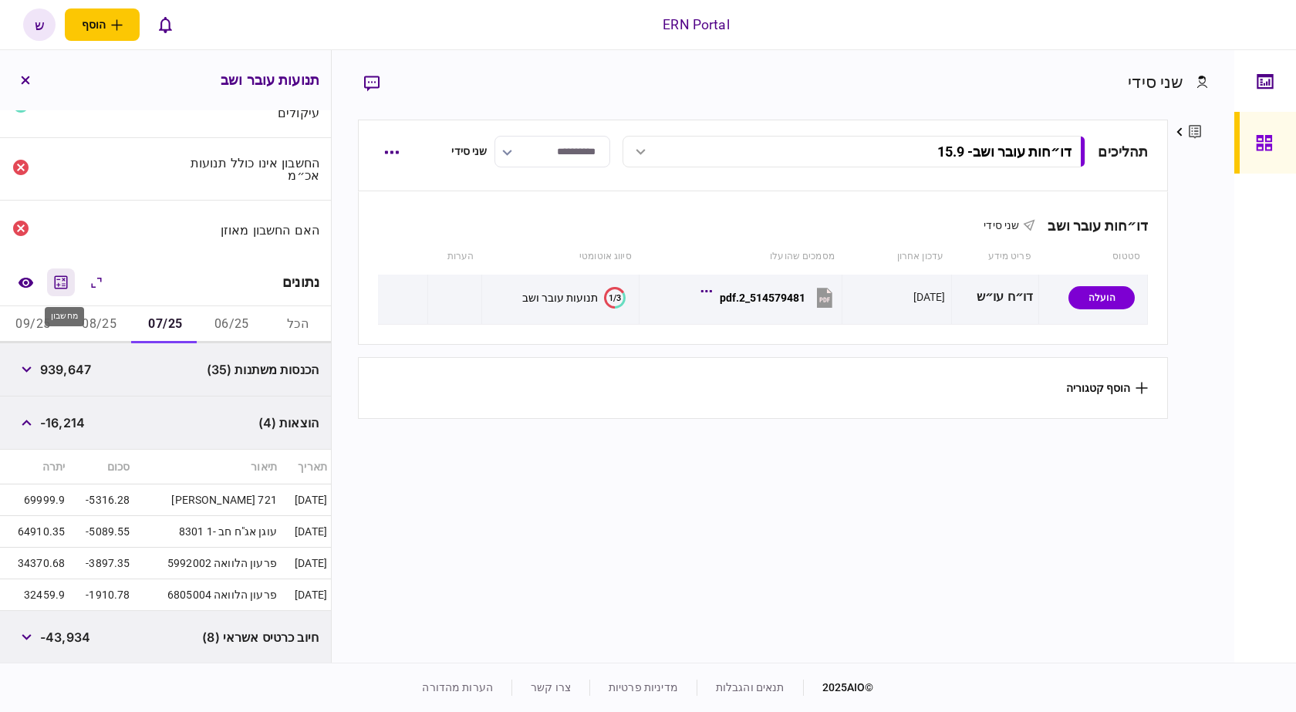
click at [74, 283] on button "מחשבון" at bounding box center [61, 283] width 28 height 28
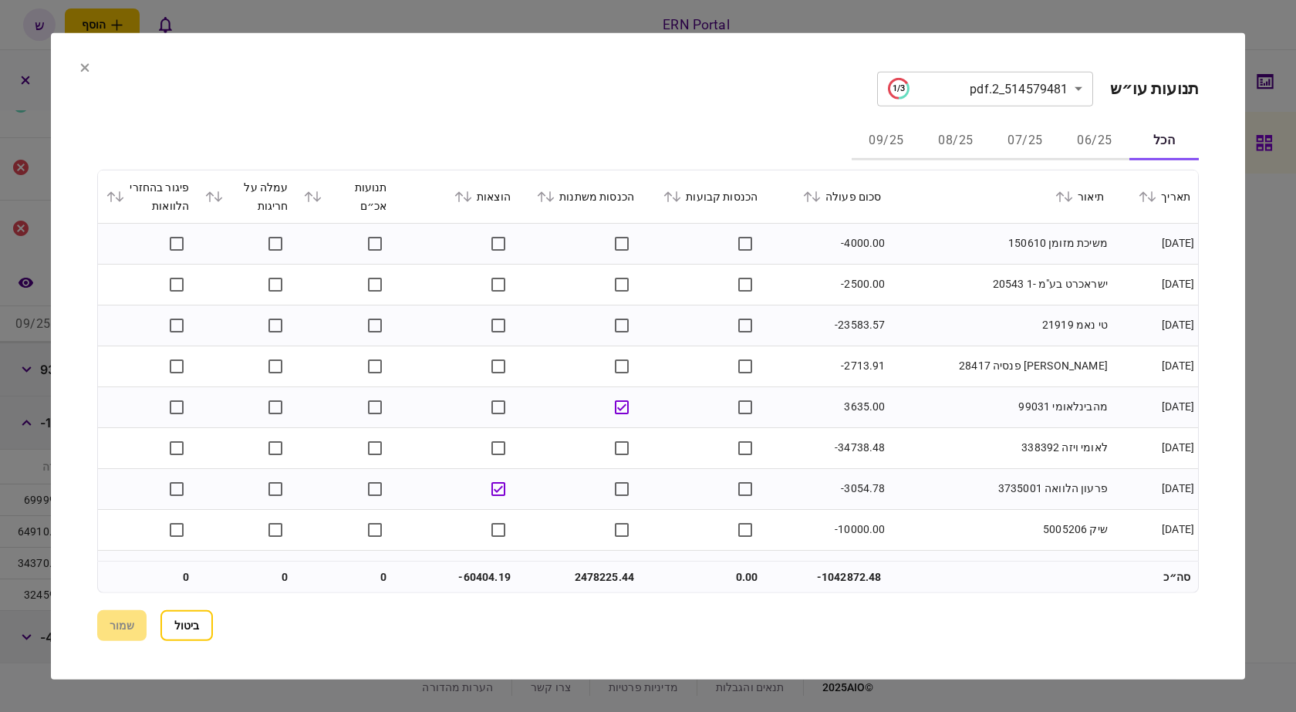
click at [1018, 127] on button "07/25" at bounding box center [1025, 141] width 69 height 37
click at [1093, 200] on div "תיאור" at bounding box center [1000, 196] width 207 height 19
click at [1073, 196] on icon at bounding box center [1068, 196] width 9 height 11
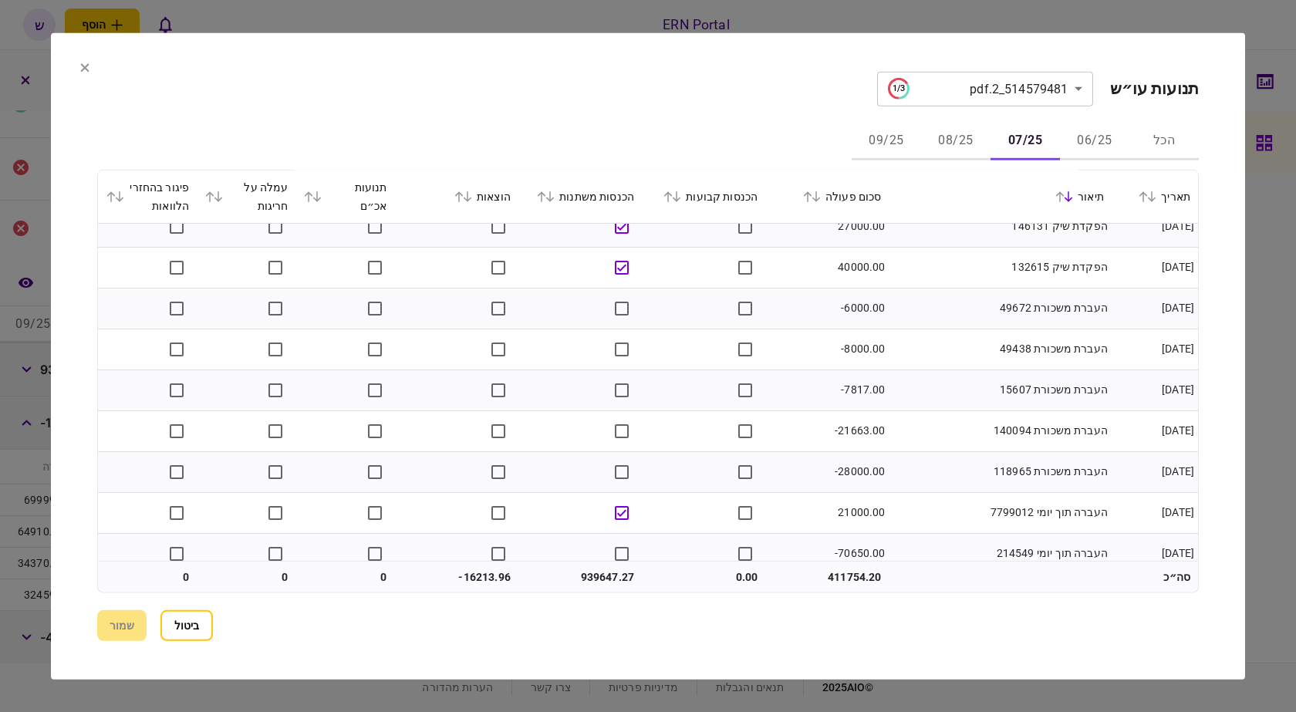
scroll to position [3533, 0]
click at [944, 133] on button "08/25" at bounding box center [955, 141] width 69 height 37
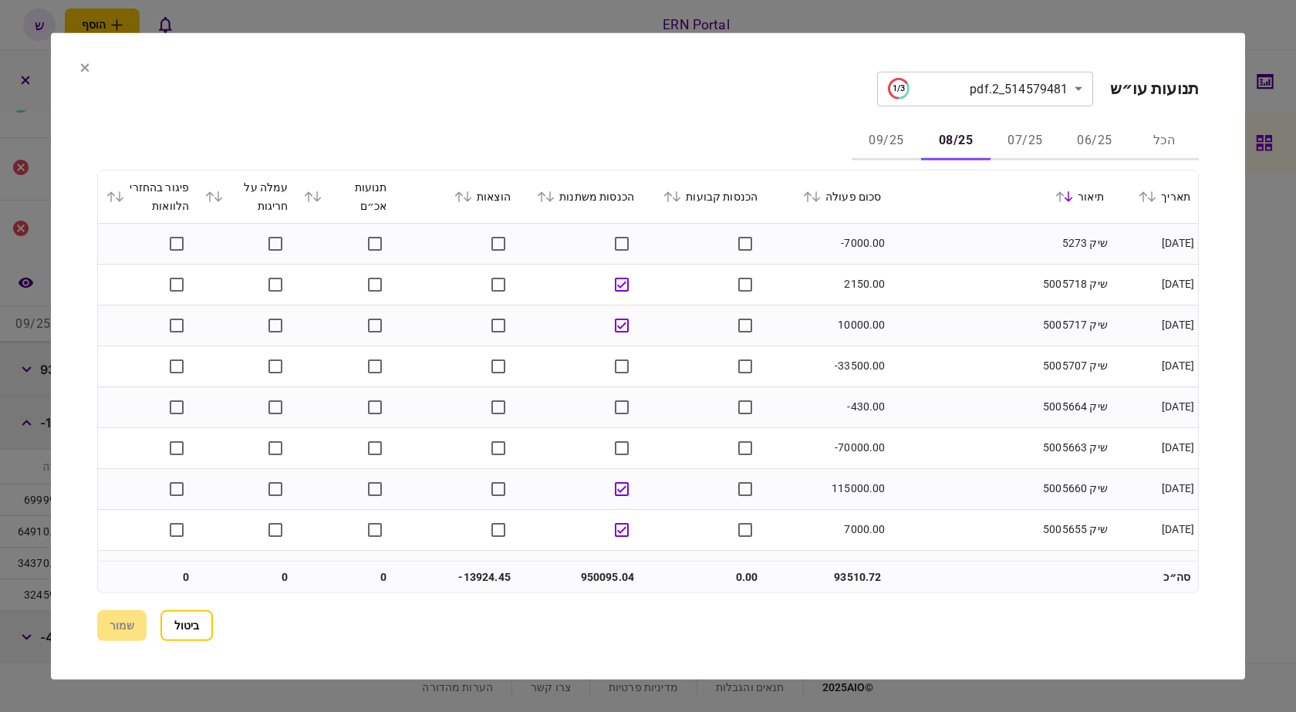
click at [1090, 140] on button "06/25" at bounding box center [1094, 141] width 69 height 37
click at [1070, 197] on icon at bounding box center [1068, 196] width 9 height 11
click at [1067, 188] on div "תיאור" at bounding box center [1000, 196] width 207 height 19
click at [1070, 191] on div "תיאור" at bounding box center [1000, 196] width 207 height 19
click at [1072, 198] on icon at bounding box center [1068, 196] width 9 height 11
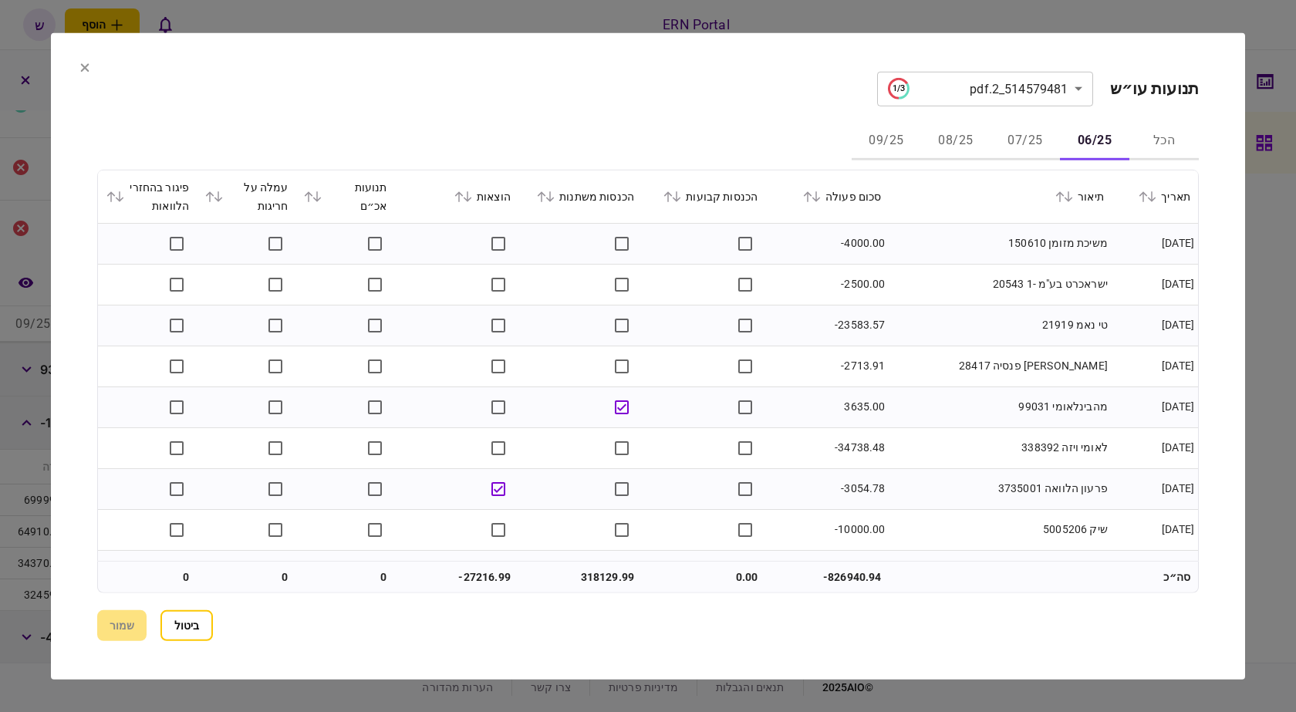
click at [1072, 198] on icon at bounding box center [1068, 196] width 9 height 11
click at [1054, 191] on div "תיאור" at bounding box center [1000, 196] width 207 height 19
click at [1065, 193] on icon at bounding box center [1060, 196] width 9 height 11
click at [1030, 153] on button "07/25" at bounding box center [1025, 141] width 69 height 37
click at [1083, 193] on div "תיאור" at bounding box center [1000, 196] width 207 height 19
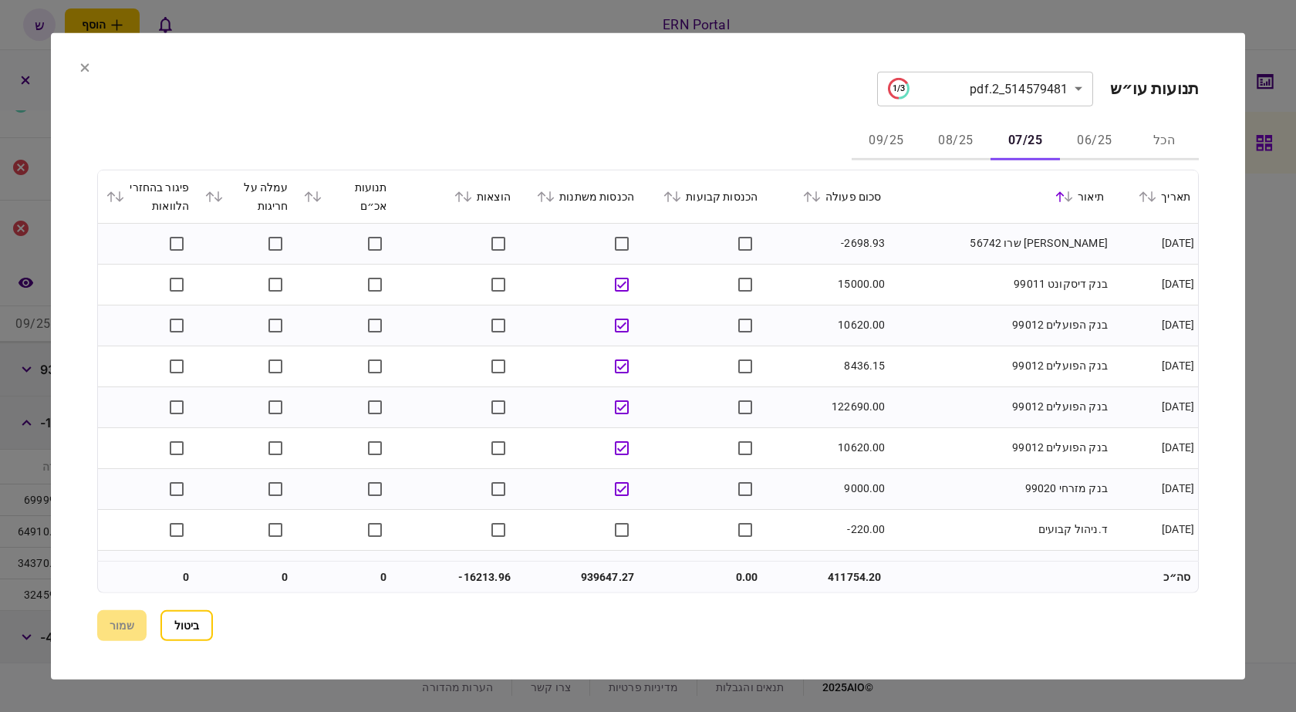
click at [1088, 148] on button "06/25" at bounding box center [1094, 141] width 69 height 37
click at [1035, 145] on button "07/25" at bounding box center [1025, 141] width 69 height 37
click at [949, 134] on button "08/25" at bounding box center [955, 141] width 69 height 37
click at [996, 141] on button "07/25" at bounding box center [1025, 141] width 69 height 37
click at [1112, 137] on button "06/25" at bounding box center [1094, 141] width 69 height 37
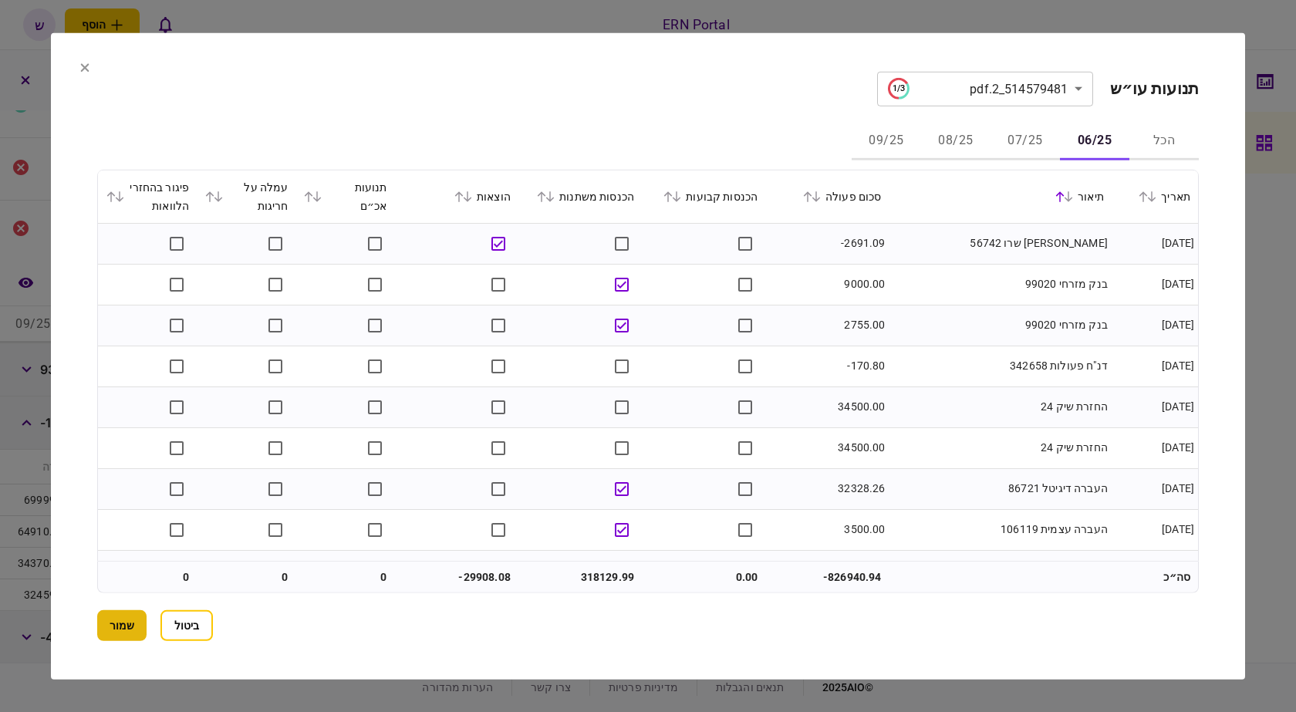
click at [114, 621] on button "שמור" at bounding box center [121, 625] width 49 height 31
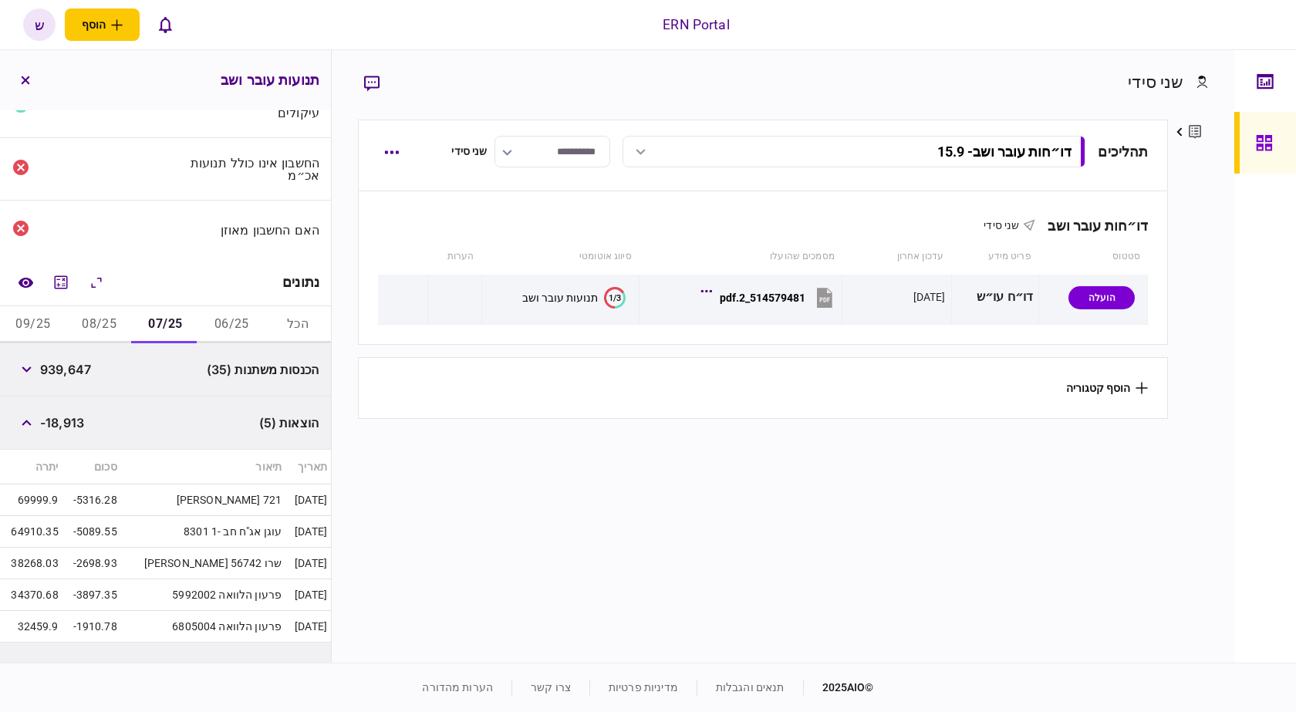
click at [248, 340] on button "06/25" at bounding box center [231, 324] width 66 height 37
click at [29, 412] on button "button" at bounding box center [26, 423] width 28 height 28
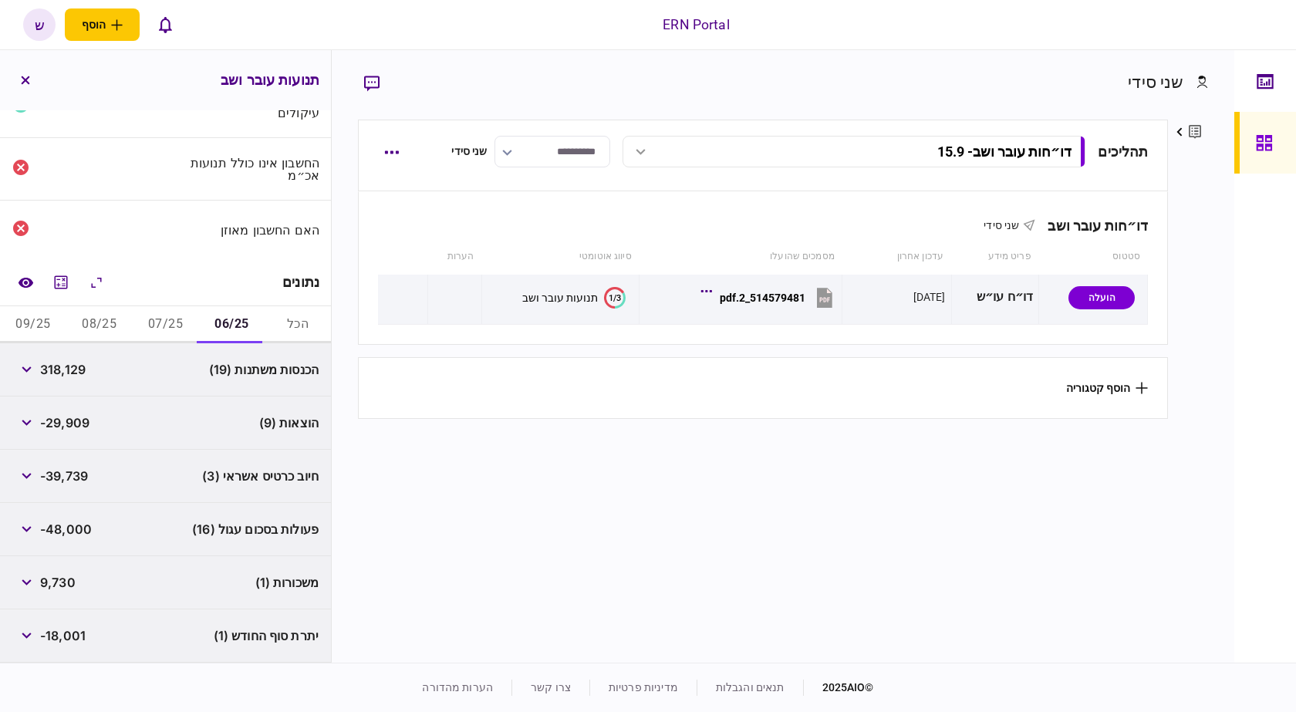
click at [75, 217] on div "האם החשבון מאוזן" at bounding box center [165, 230] width 331 height 59
click at [170, 323] on button "07/25" at bounding box center [166, 324] width 66 height 37
click at [107, 318] on button "08/25" at bounding box center [99, 324] width 66 height 37
click at [39, 299] on div "נתונים" at bounding box center [165, 282] width 331 height 47
click at [43, 321] on button "09/25" at bounding box center [33, 324] width 66 height 37
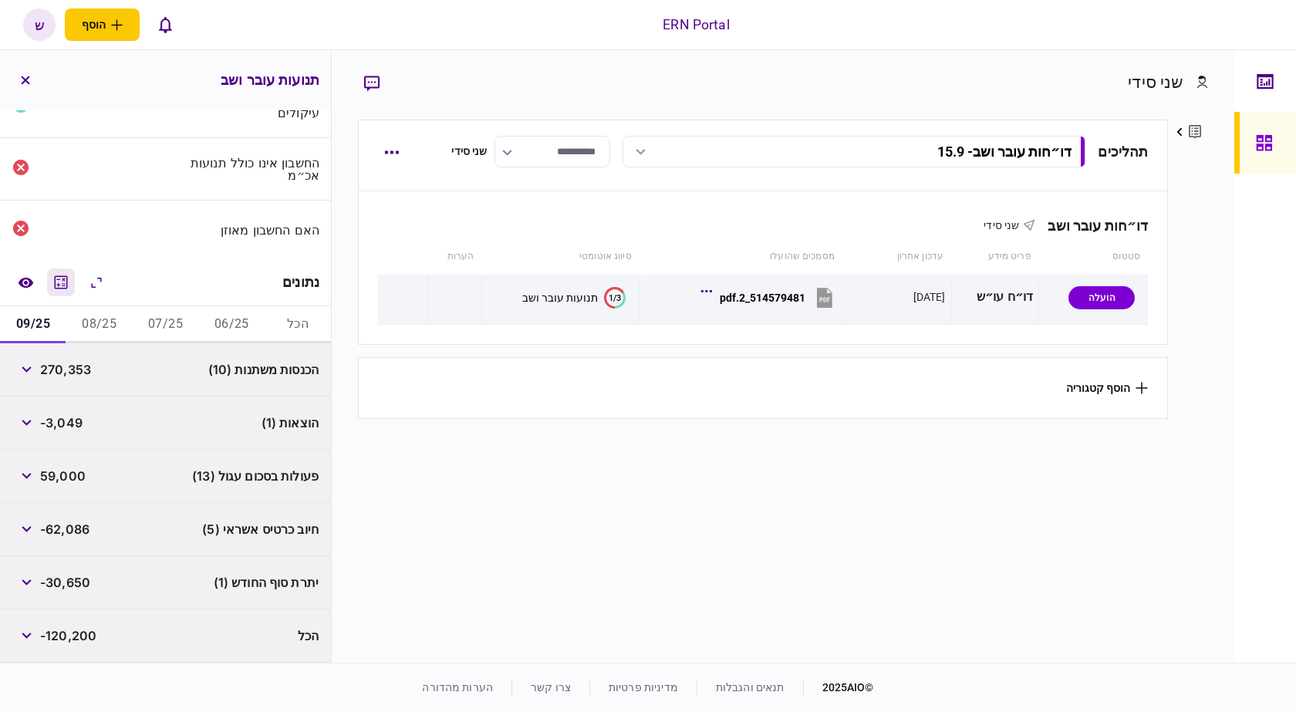
click at [59, 284] on icon "מחשבון" at bounding box center [61, 282] width 19 height 19
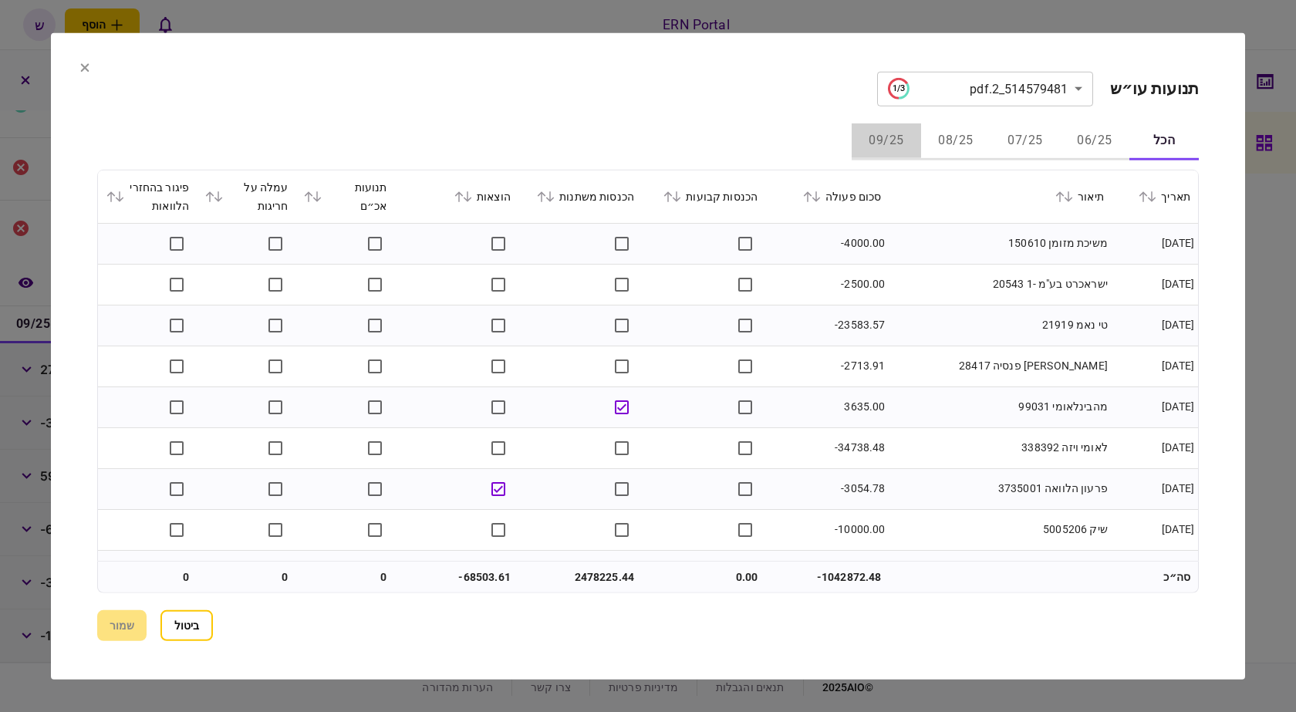
click at [899, 153] on button "09/25" at bounding box center [886, 141] width 69 height 37
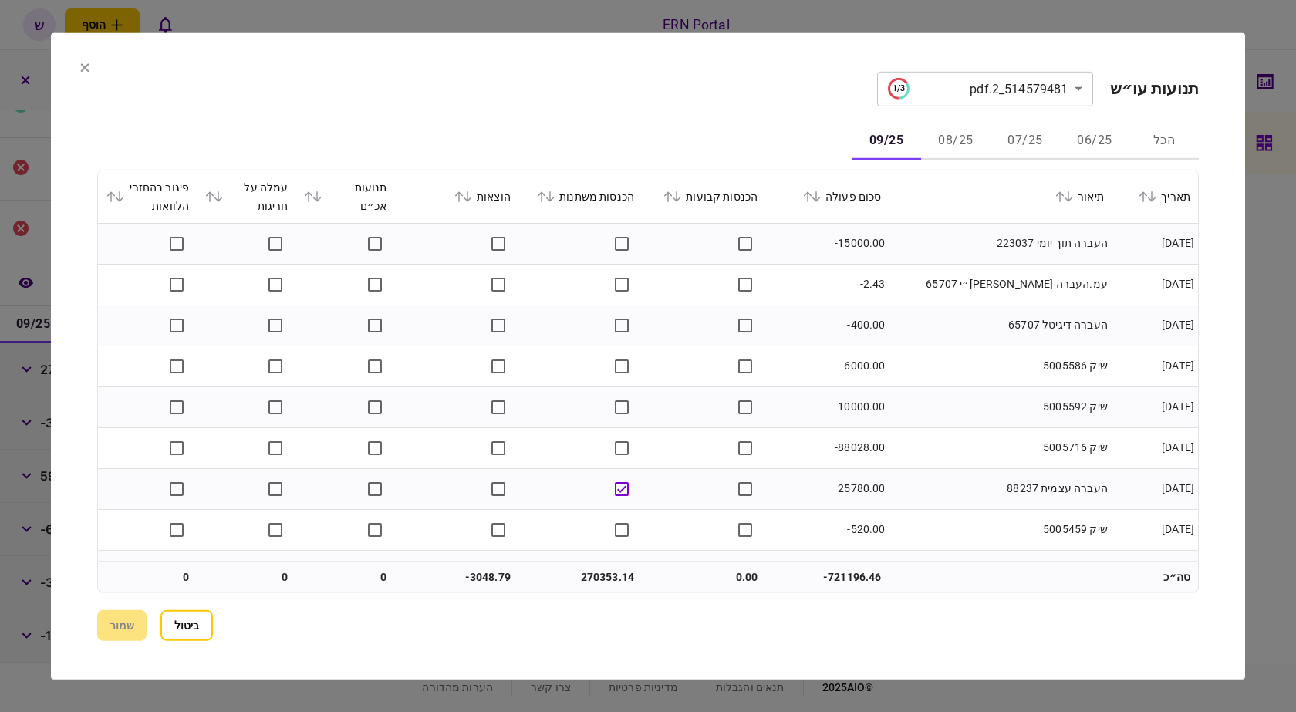
click at [1073, 196] on icon at bounding box center [1068, 196] width 9 height 11
click at [657, 46] on section "**********" at bounding box center [648, 355] width 1195 height 647
click at [92, 64] on section "**********" at bounding box center [648, 355] width 1195 height 647
click at [89, 70] on icon at bounding box center [85, 67] width 8 height 8
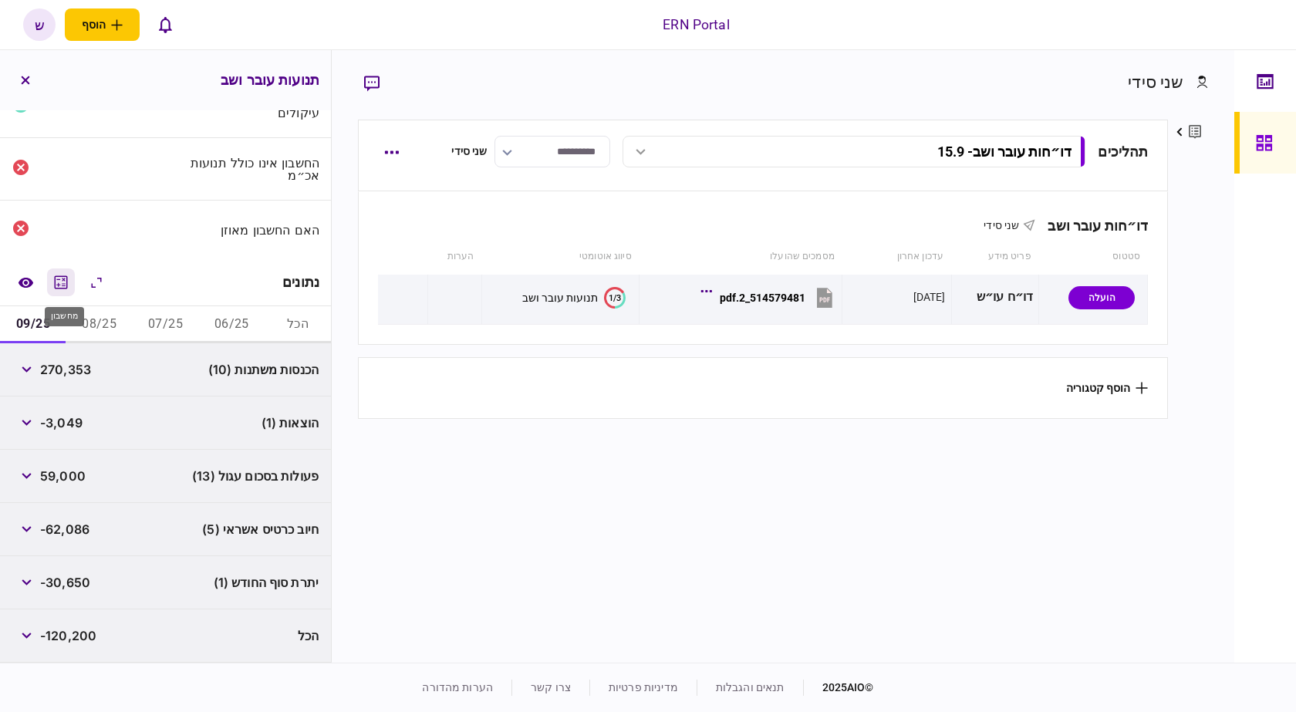
click at [59, 286] on icon "מחשבון" at bounding box center [61, 281] width 13 height 13
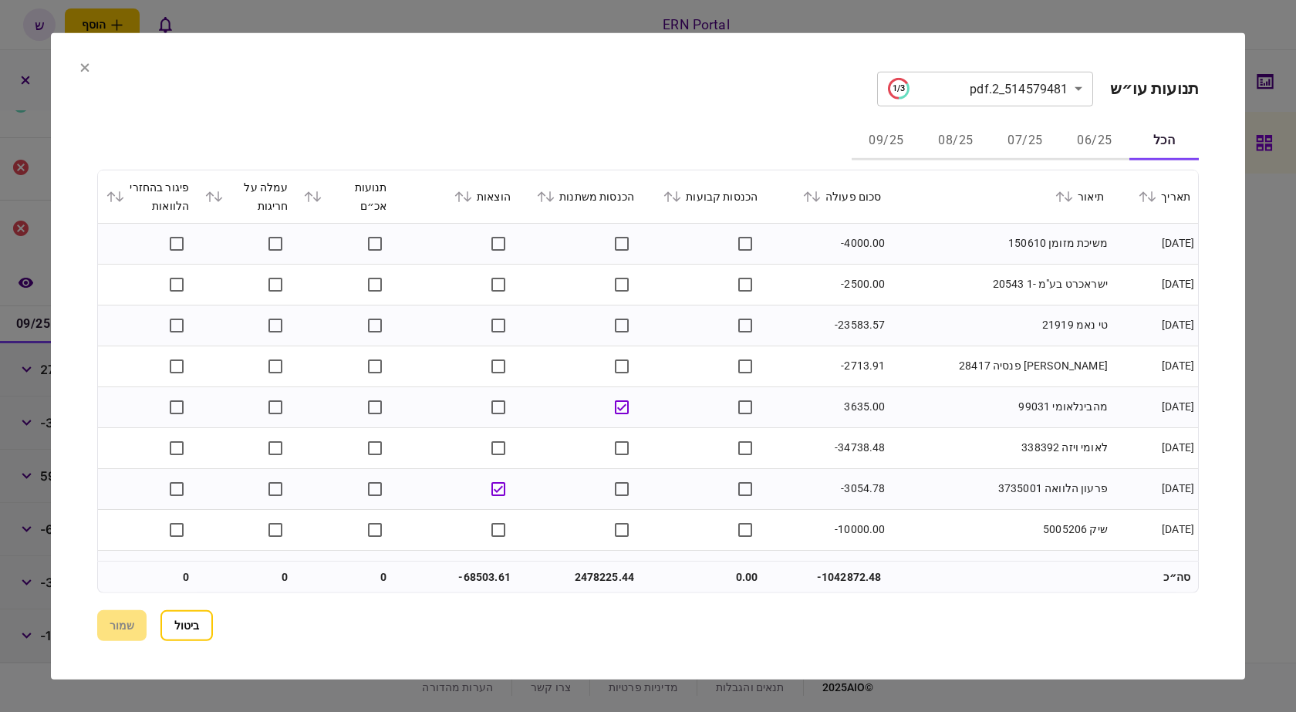
click at [887, 132] on button "09/25" at bounding box center [886, 141] width 69 height 37
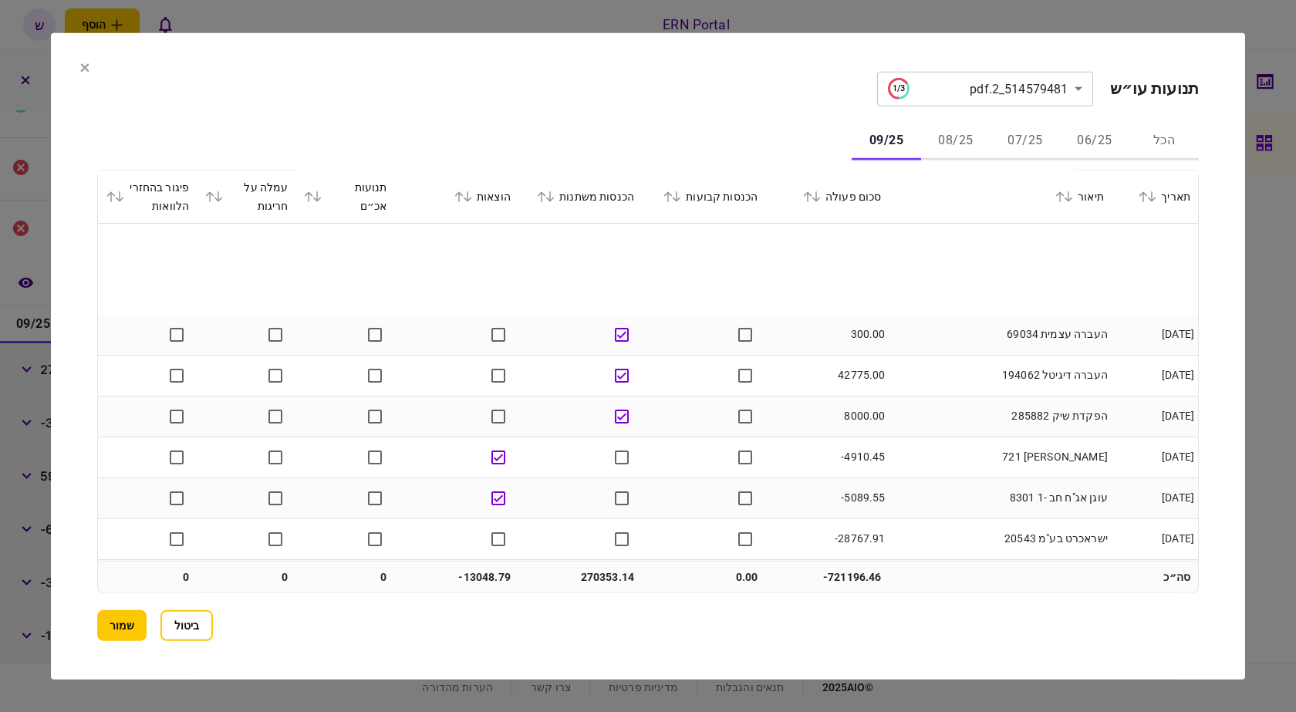
scroll to position [463, 0]
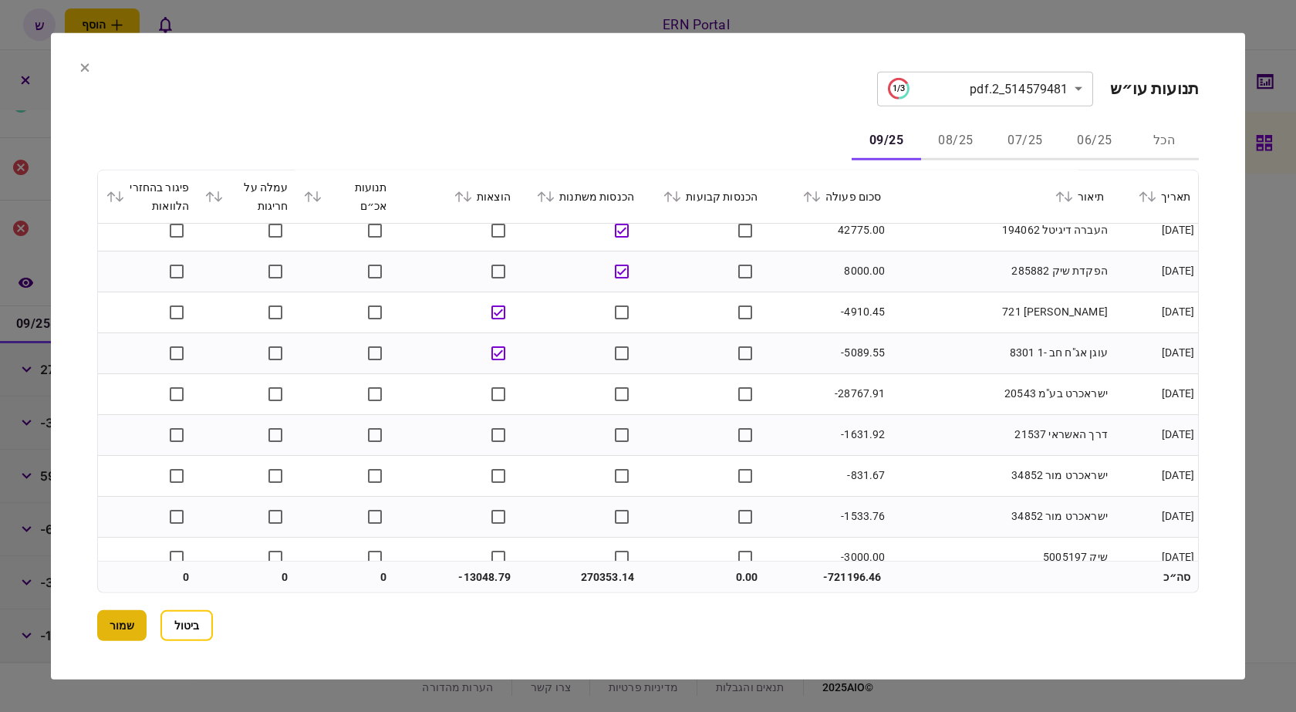
click at [120, 627] on button "שמור" at bounding box center [121, 625] width 49 height 31
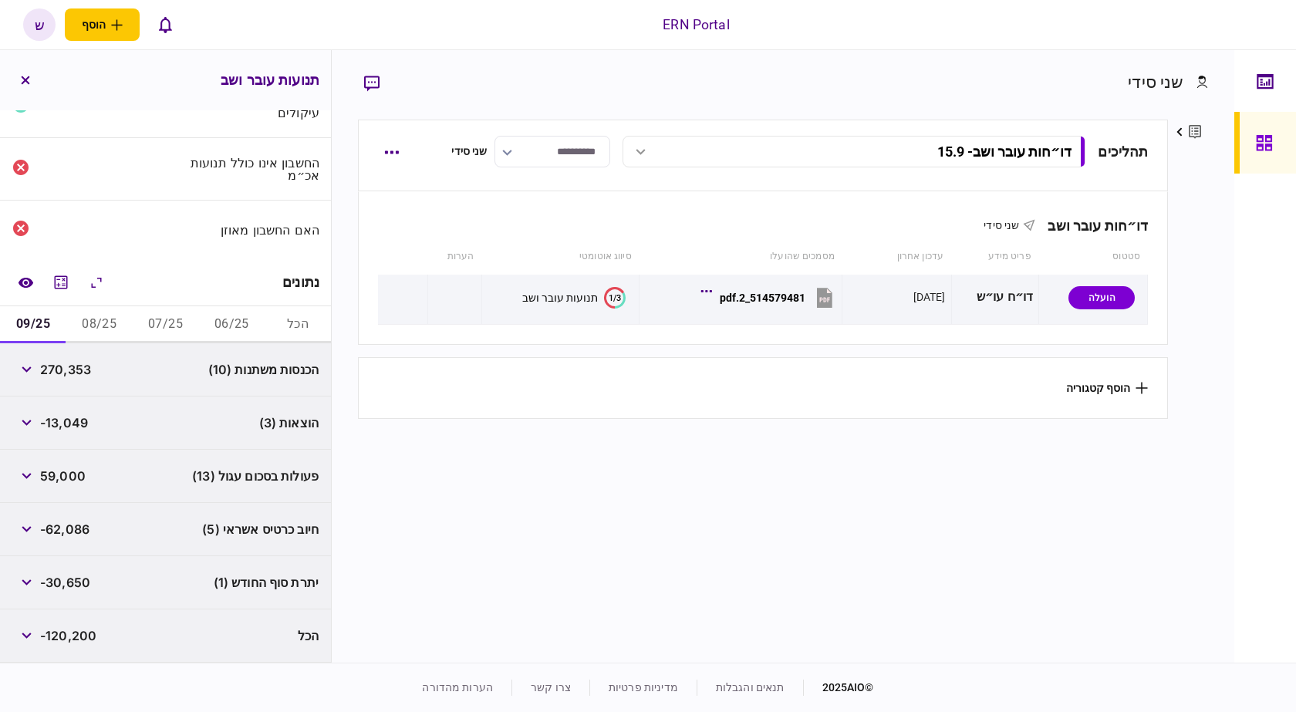
click at [161, 675] on footer "© 2025 AIO תנאים והגבלות מדיניות פרטיות צרו קשר הערות מהדורה" at bounding box center [648, 687] width 1296 height 49
